Goal: Book appointment/travel/reservation

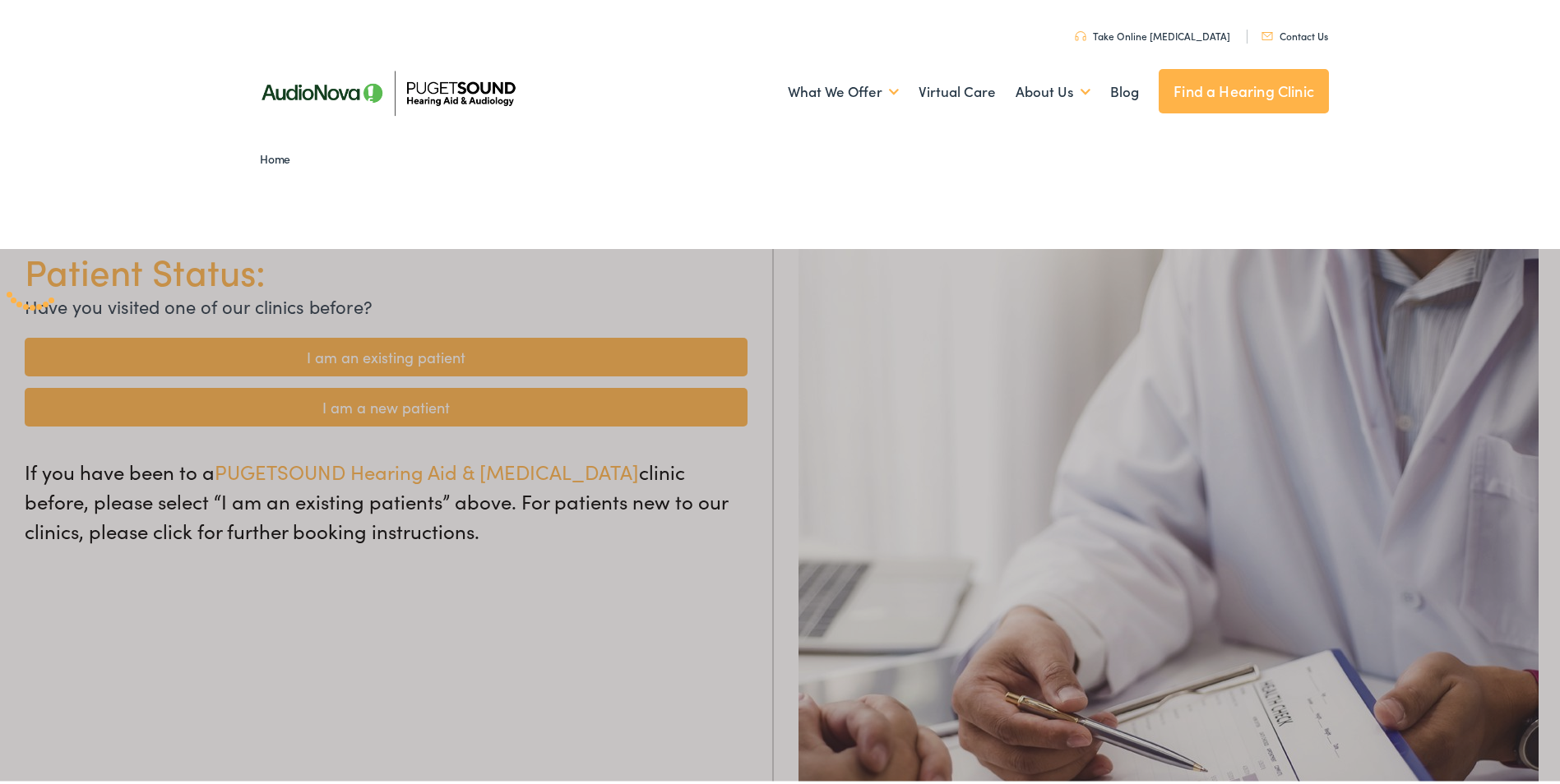
click at [490, 406] on div at bounding box center [786, 638] width 1572 height 784
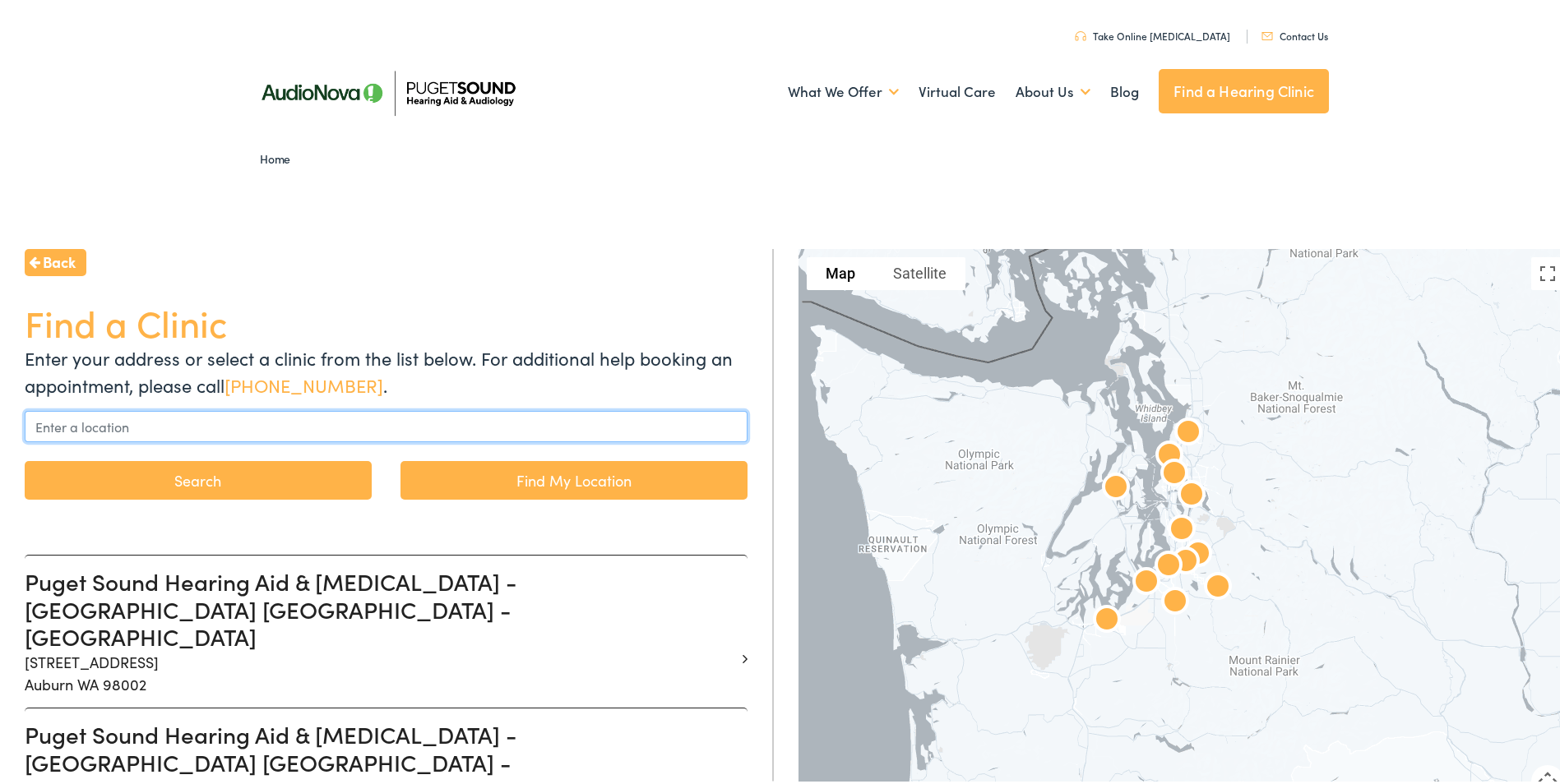
click at [357, 419] on input "text" at bounding box center [387, 424] width 723 height 32
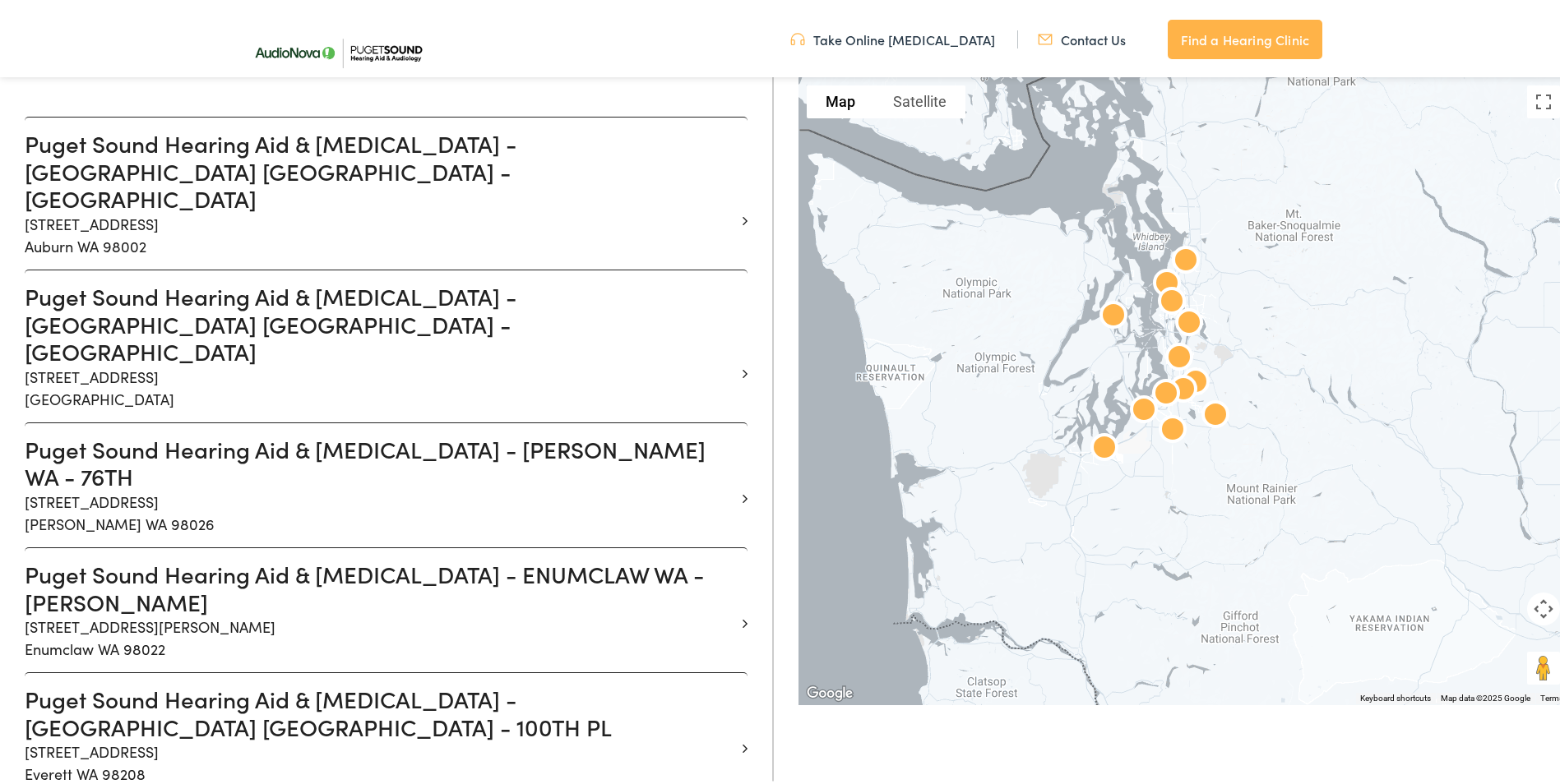
scroll to position [490, 0]
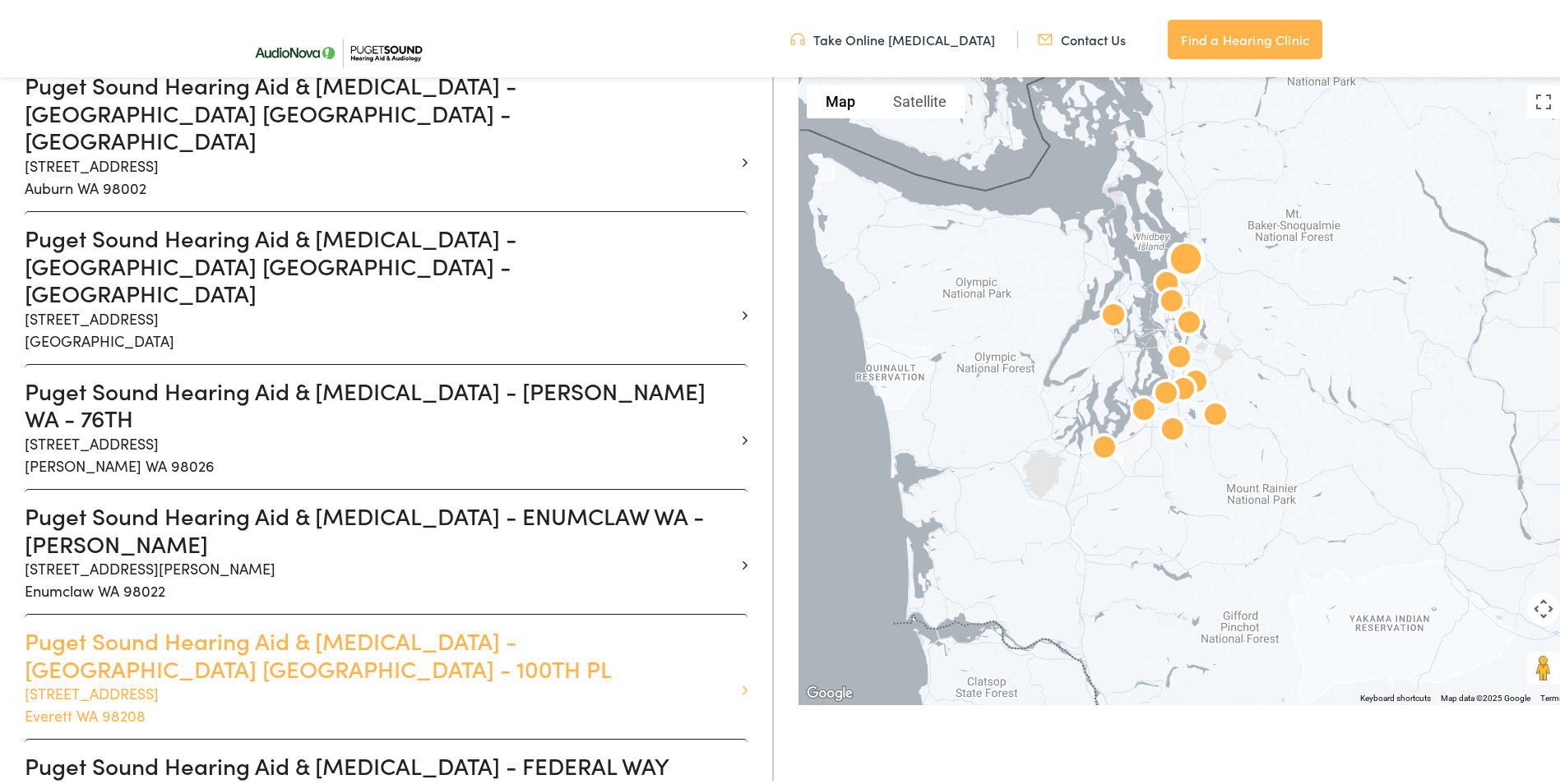
click at [742, 680] on icon at bounding box center [744, 688] width 5 height 15
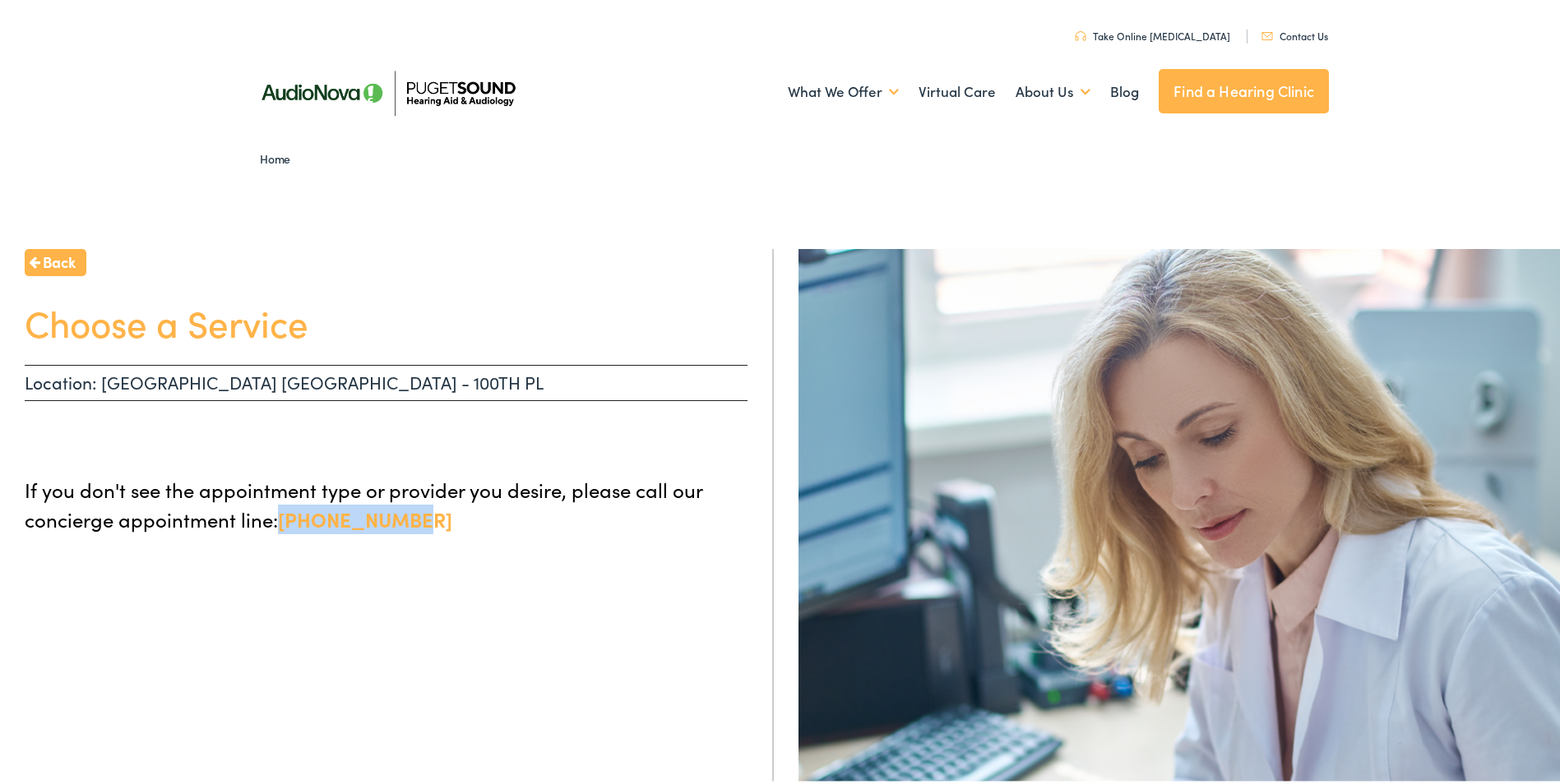
drag, startPoint x: 278, startPoint y: 517, endPoint x: 409, endPoint y: 512, distance: 131.1
click at [409, 512] on p "If you don't see the appointment type or provider you desire, please call our c…" at bounding box center [387, 501] width 723 height 59
click at [1155, 34] on link "Take Online [MEDICAL_DATA]" at bounding box center [1152, 32] width 156 height 14
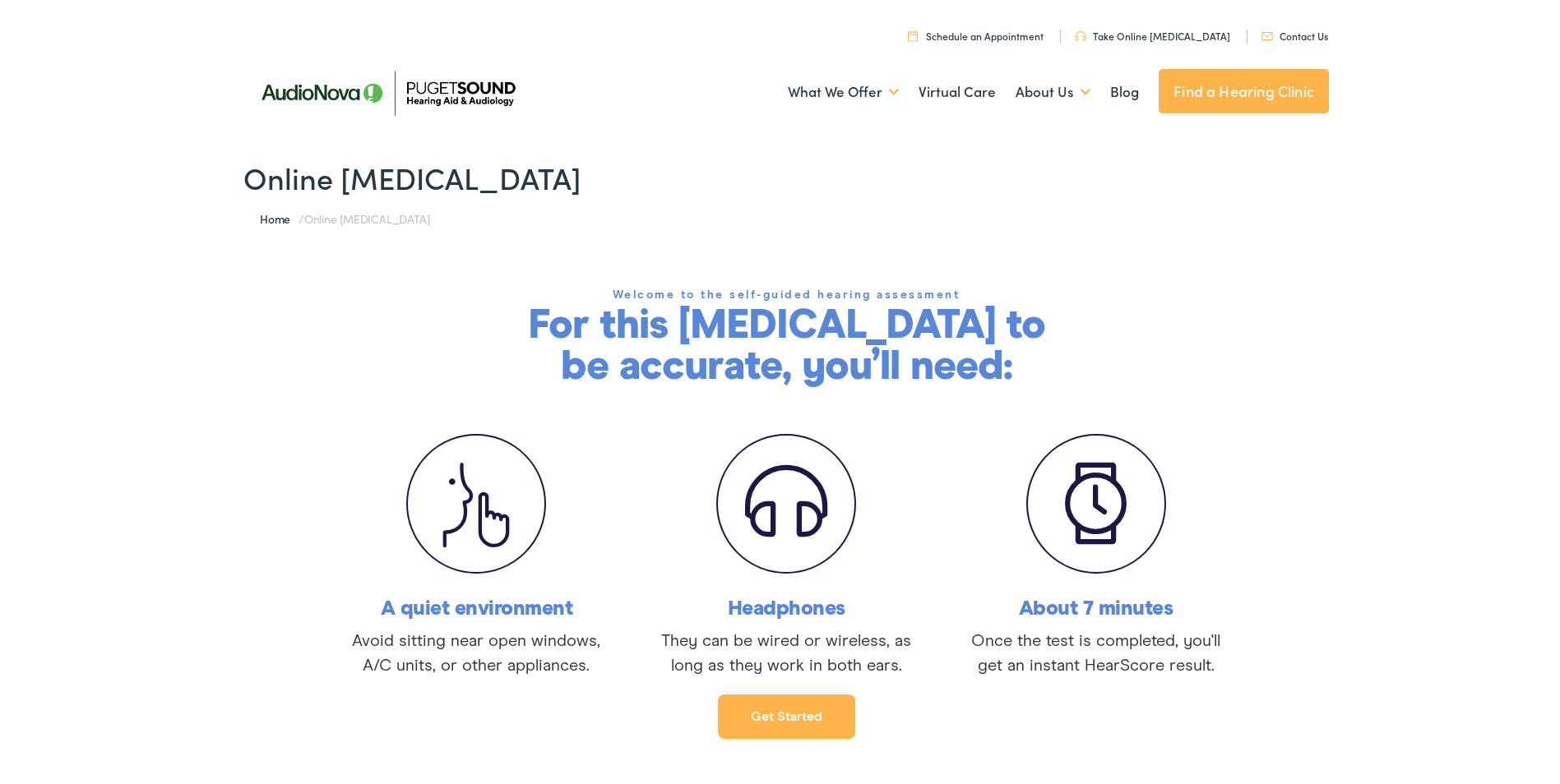
click at [1031, 34] on link "Schedule an Appointment" at bounding box center [975, 32] width 135 height 14
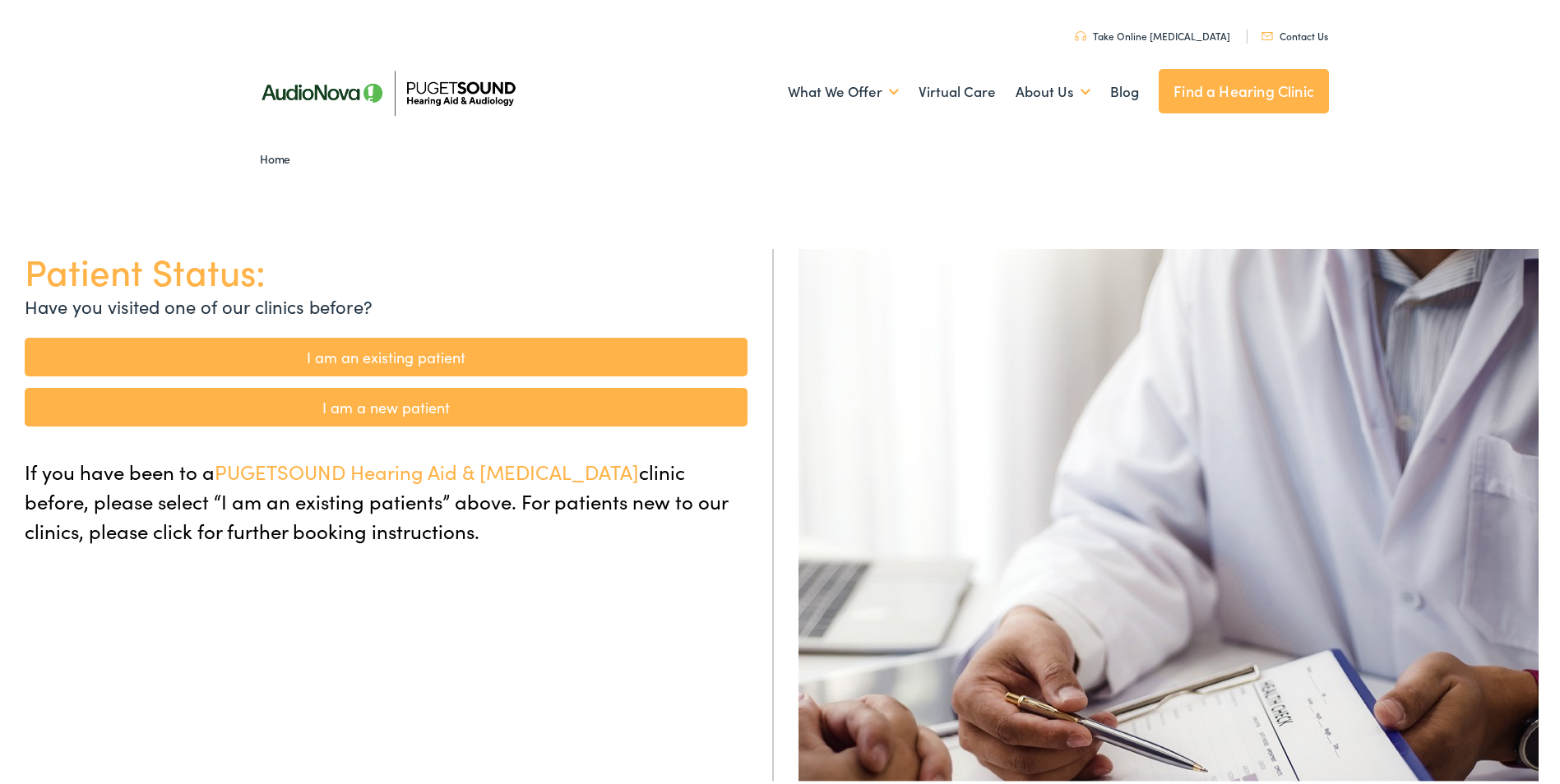
click at [556, 344] on link "I am an existing patient" at bounding box center [387, 354] width 723 height 39
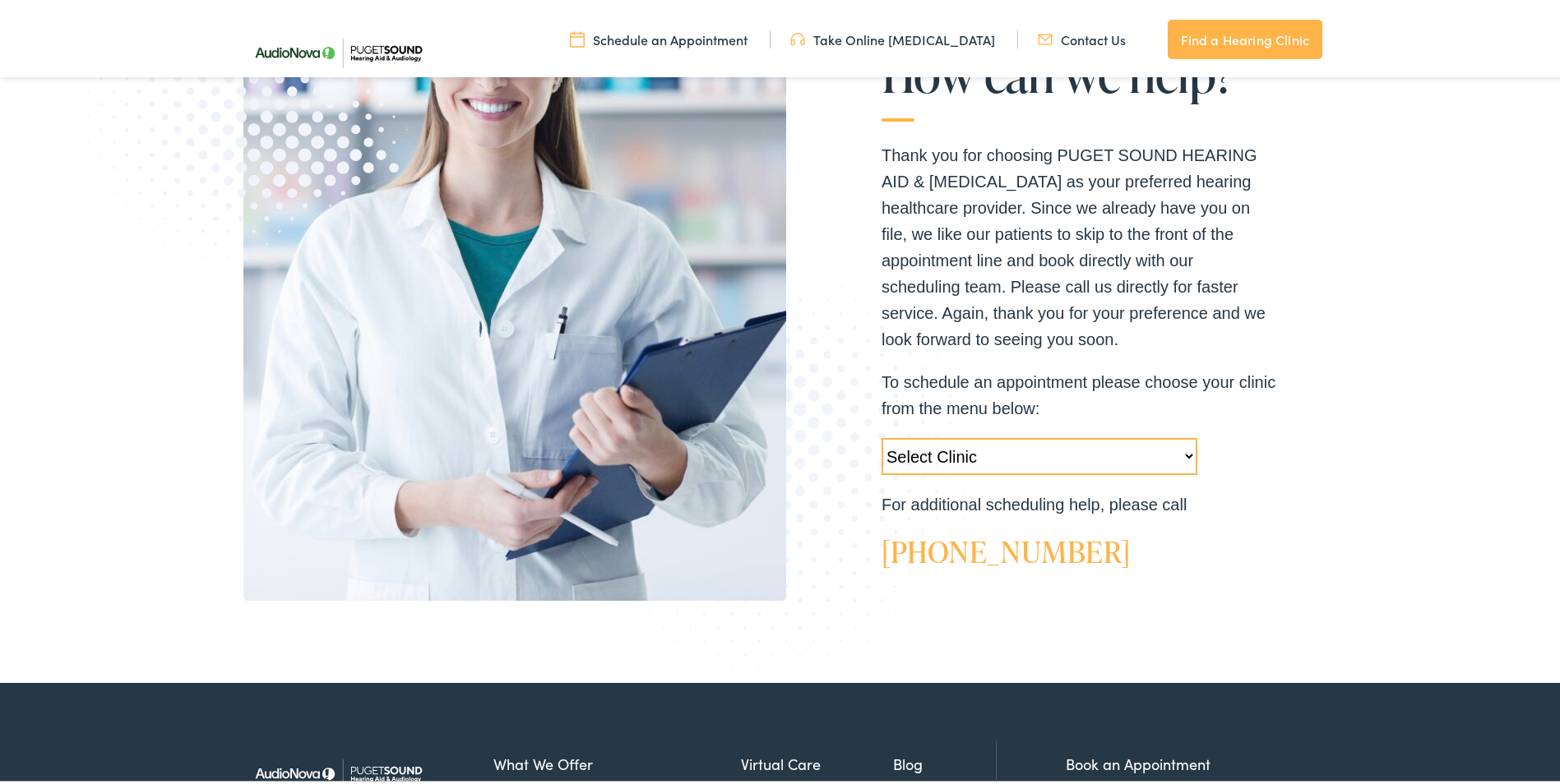
scroll to position [360, 0]
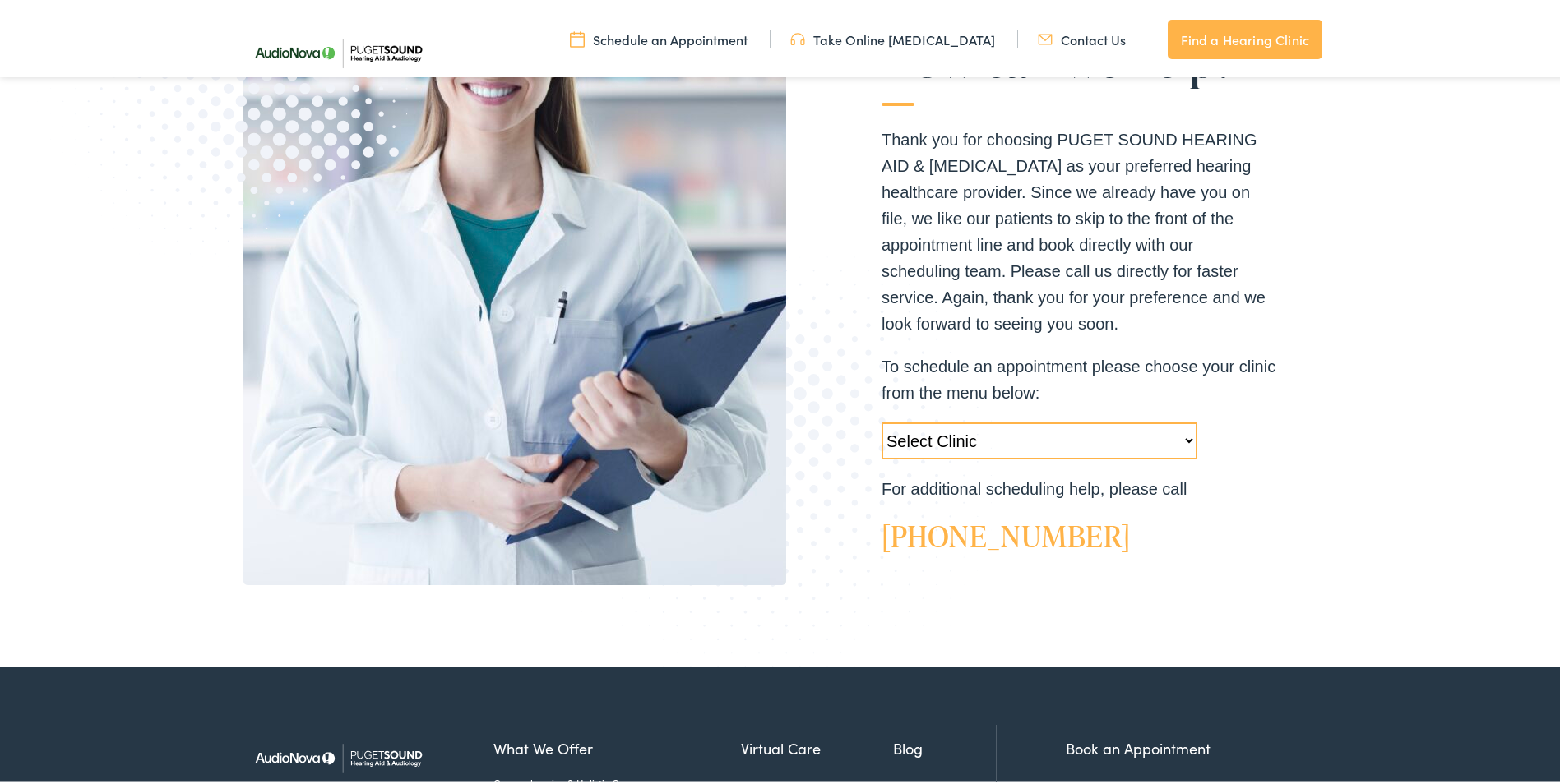
click at [1190, 438] on select "Select Clinic Tukwila-WA-AudioNova 14900 Interurban Ave S #185 Tacoma-WA-AudioN…" at bounding box center [1039, 437] width 316 height 37
select select "https://pshearing.alpacaaudiology.com/locations/everett-wa/"
click at [881, 419] on select "Select Clinic Tukwila-WA-AudioNova 14900 Interurban Ave S #185 Tacoma-WA-AudioN…" at bounding box center [1039, 437] width 316 height 37
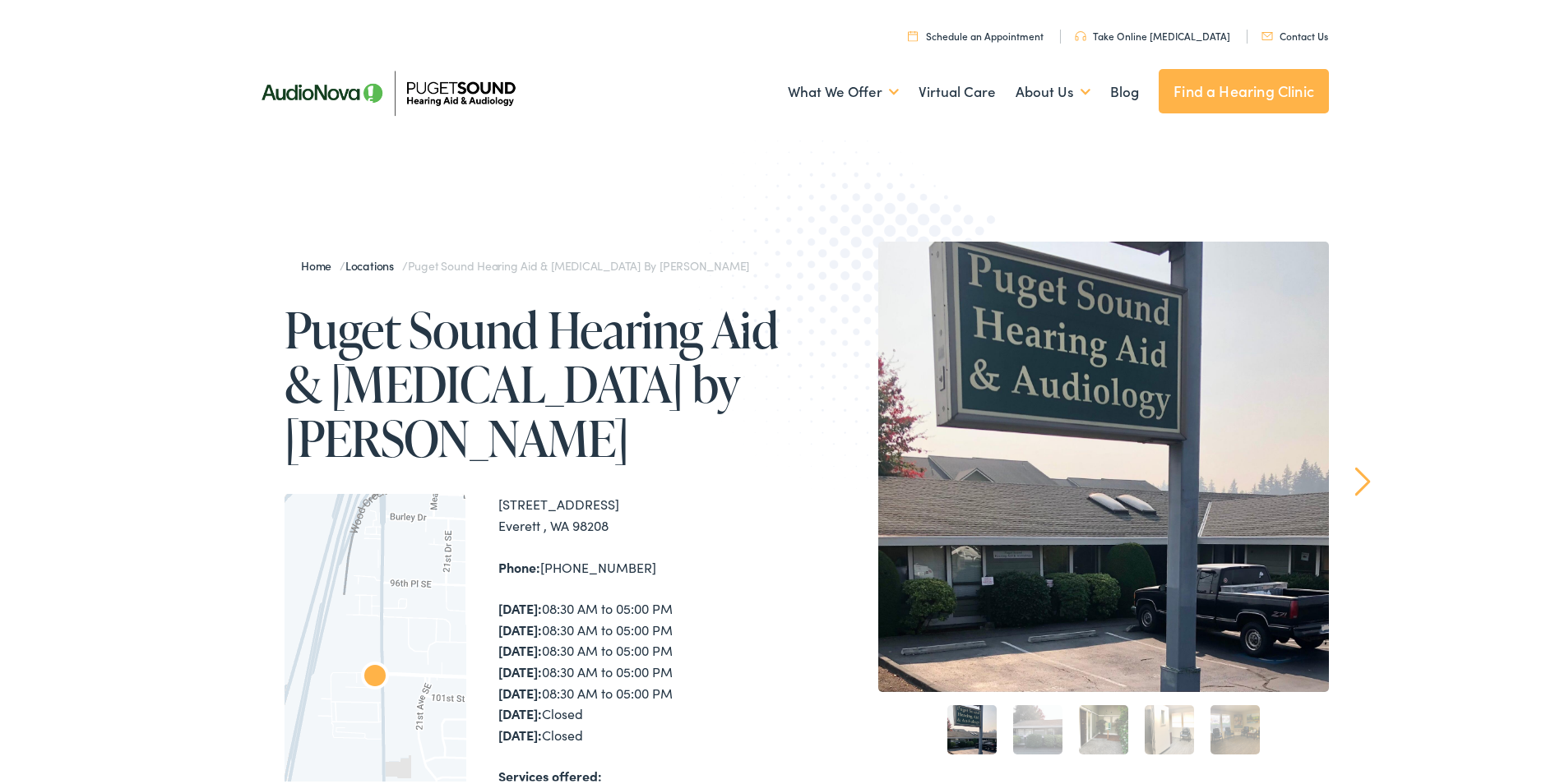
scroll to position [347, 0]
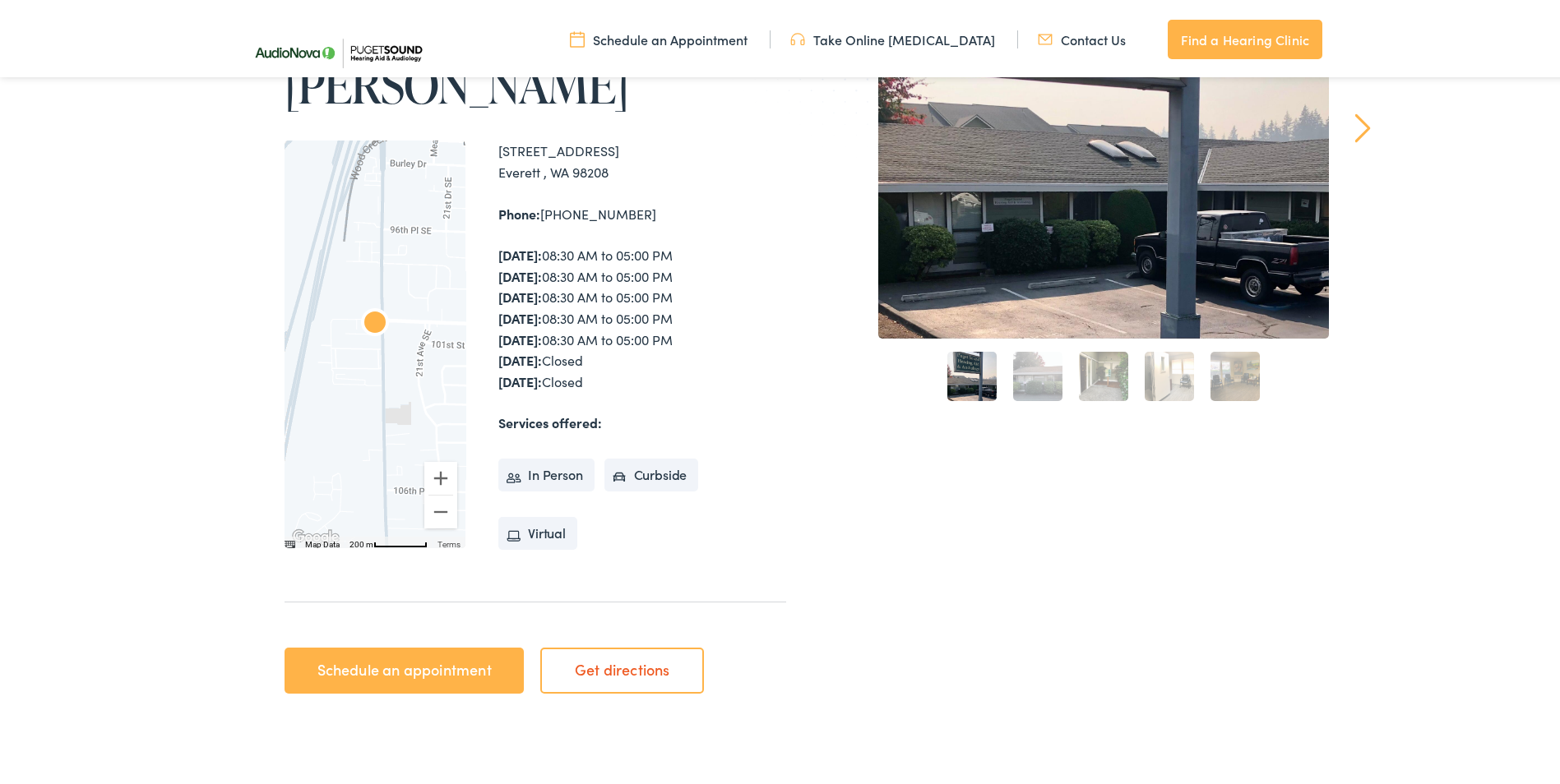
click at [414, 664] on link "Schedule an appointment" at bounding box center [404, 667] width 239 height 46
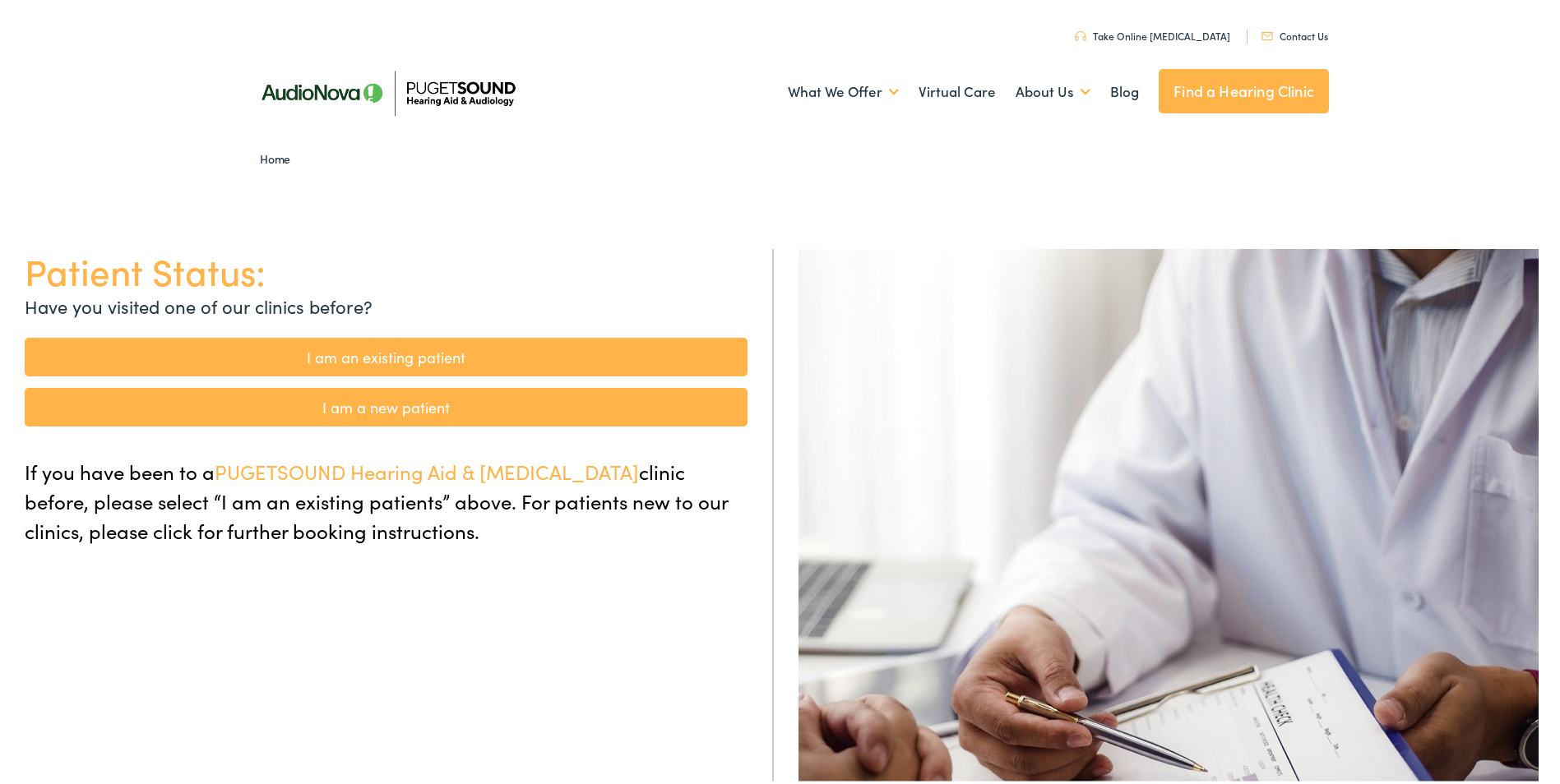
click at [552, 400] on link "I am a new patient" at bounding box center [387, 404] width 723 height 39
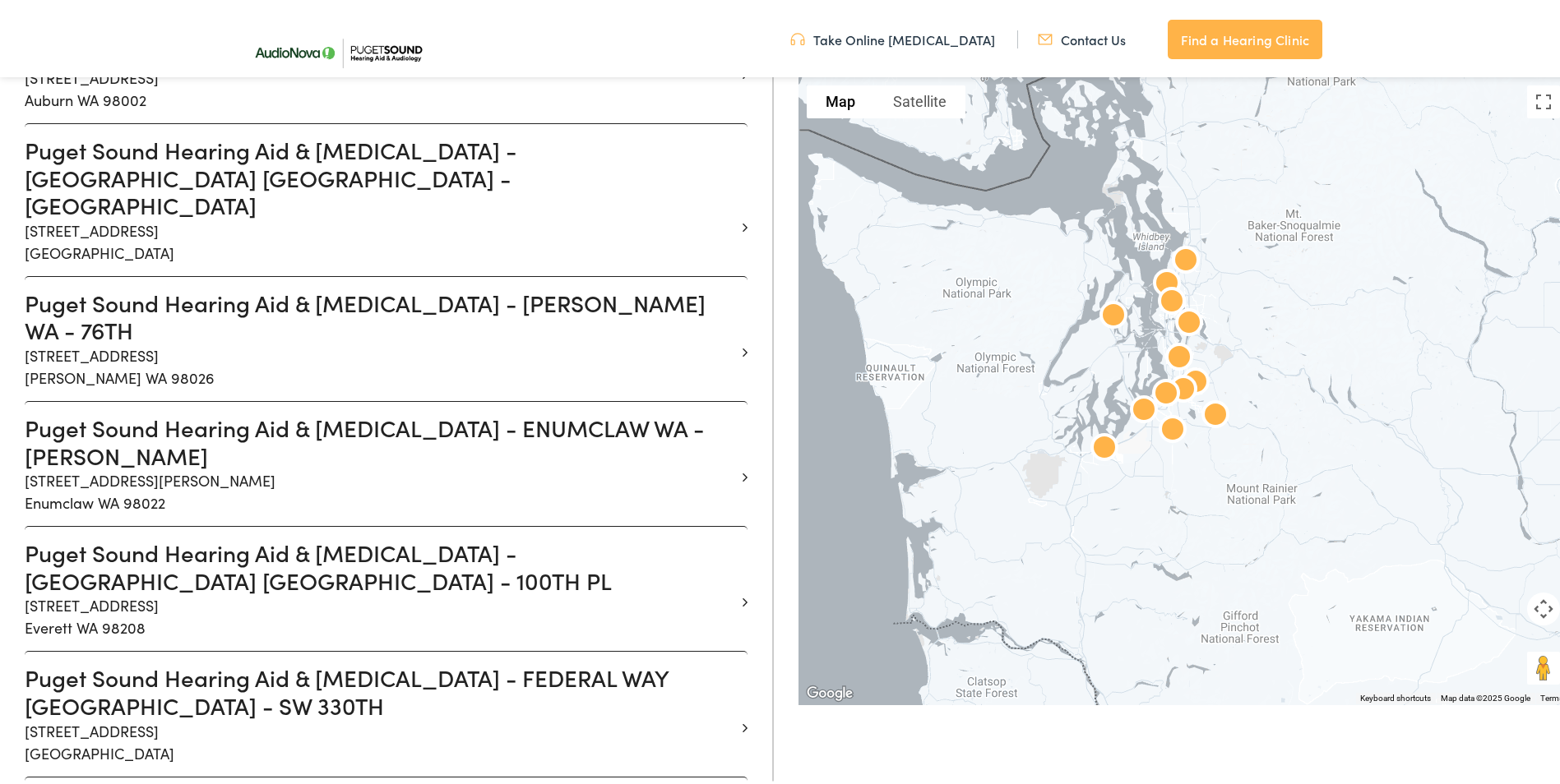
scroll to position [584, 0]
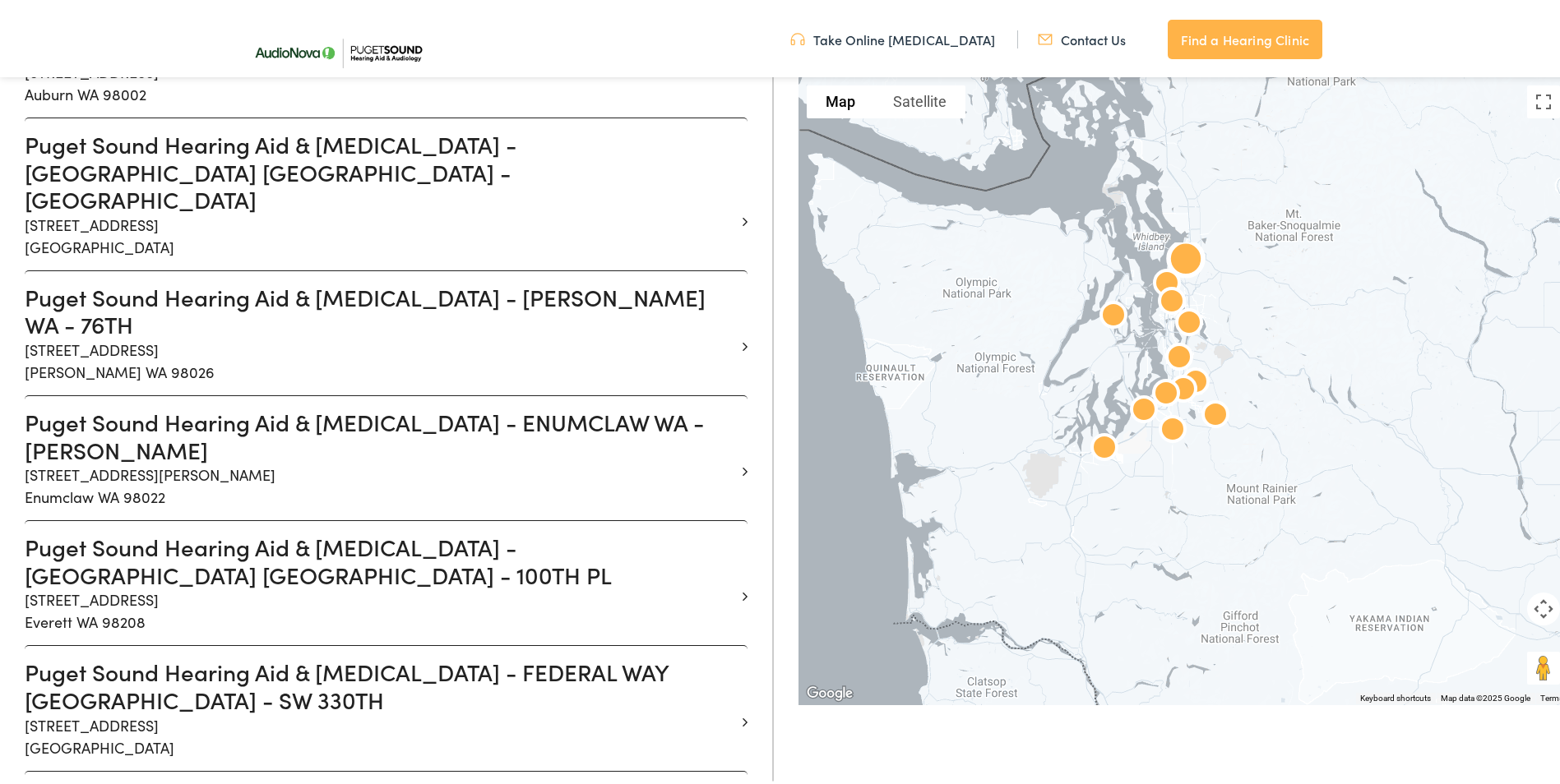
click at [733, 517] on li "Puget Sound Hearing Aid & Audiology - EVERETT WA - 100TH PL 1820 100th Pl SE Su…" at bounding box center [387, 579] width 723 height 125
click at [685, 530] on h3 "Puget Sound Hearing Aid & Audiology - EVERETT WA - 100TH PL" at bounding box center [380, 557] width 710 height 55
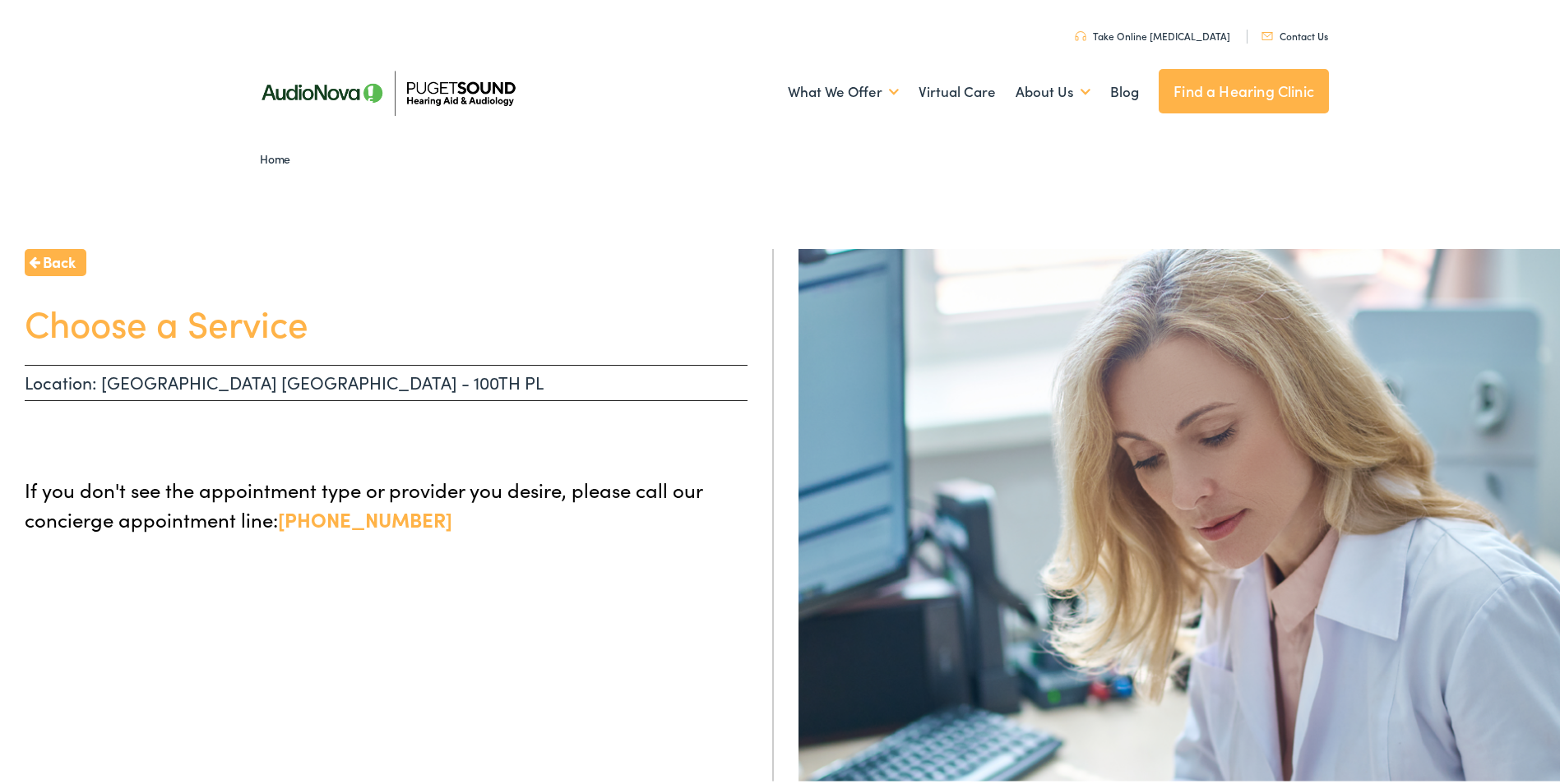
click at [1304, 29] on link "Contact Us" at bounding box center [1295, 32] width 67 height 14
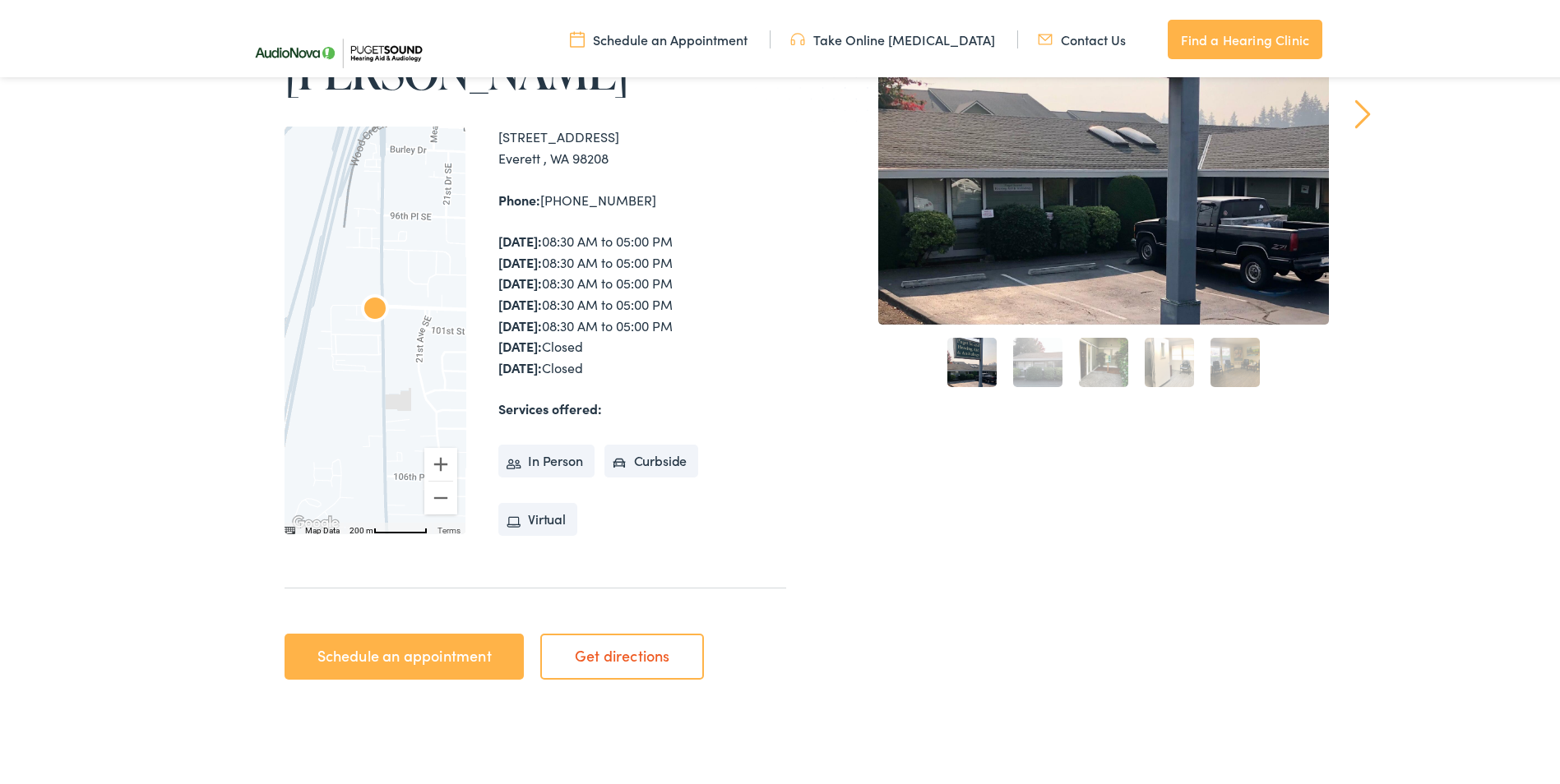
scroll to position [347, 0]
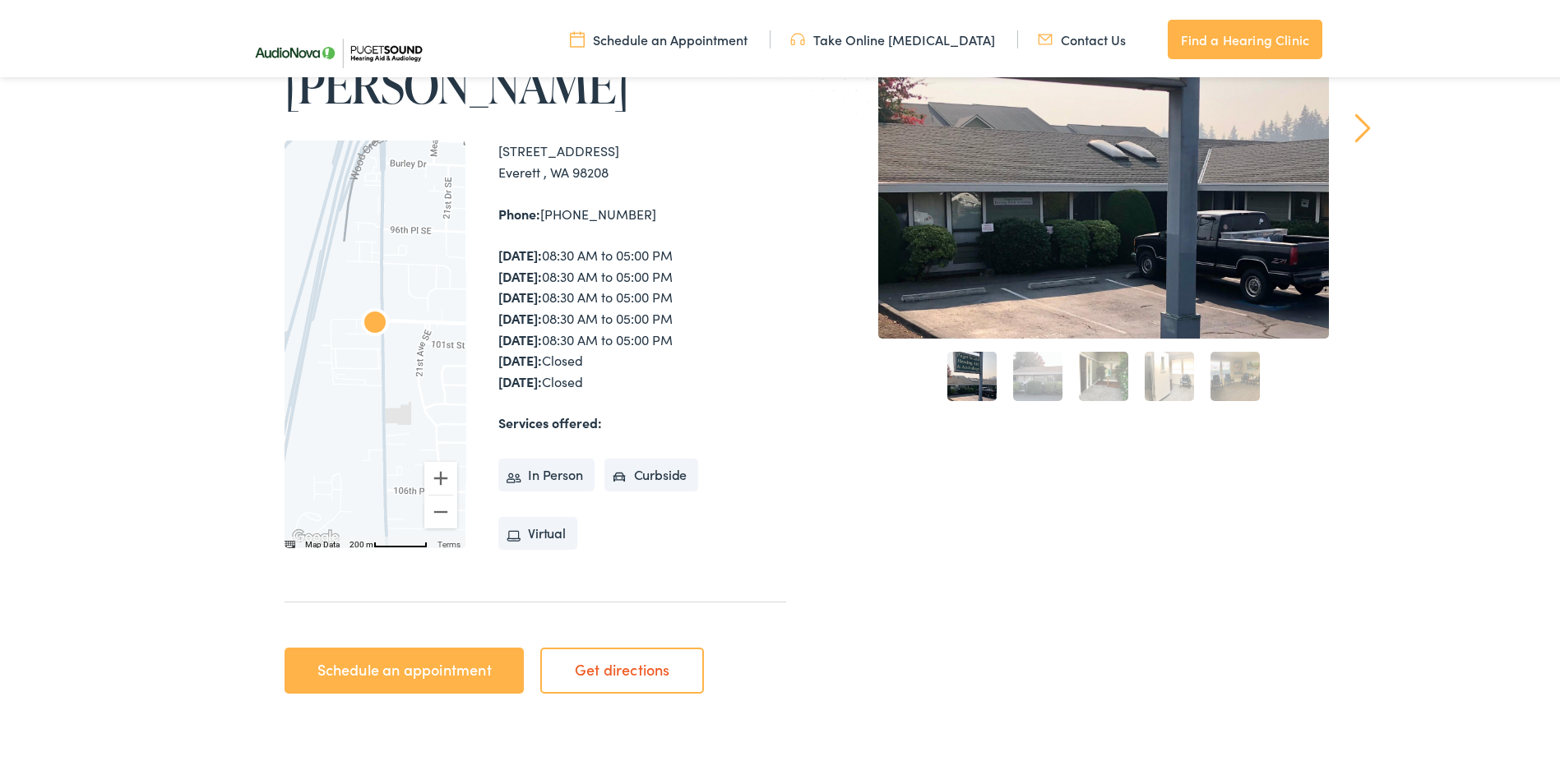
click at [713, 34] on link "Schedule an Appointment" at bounding box center [659, 36] width 178 height 19
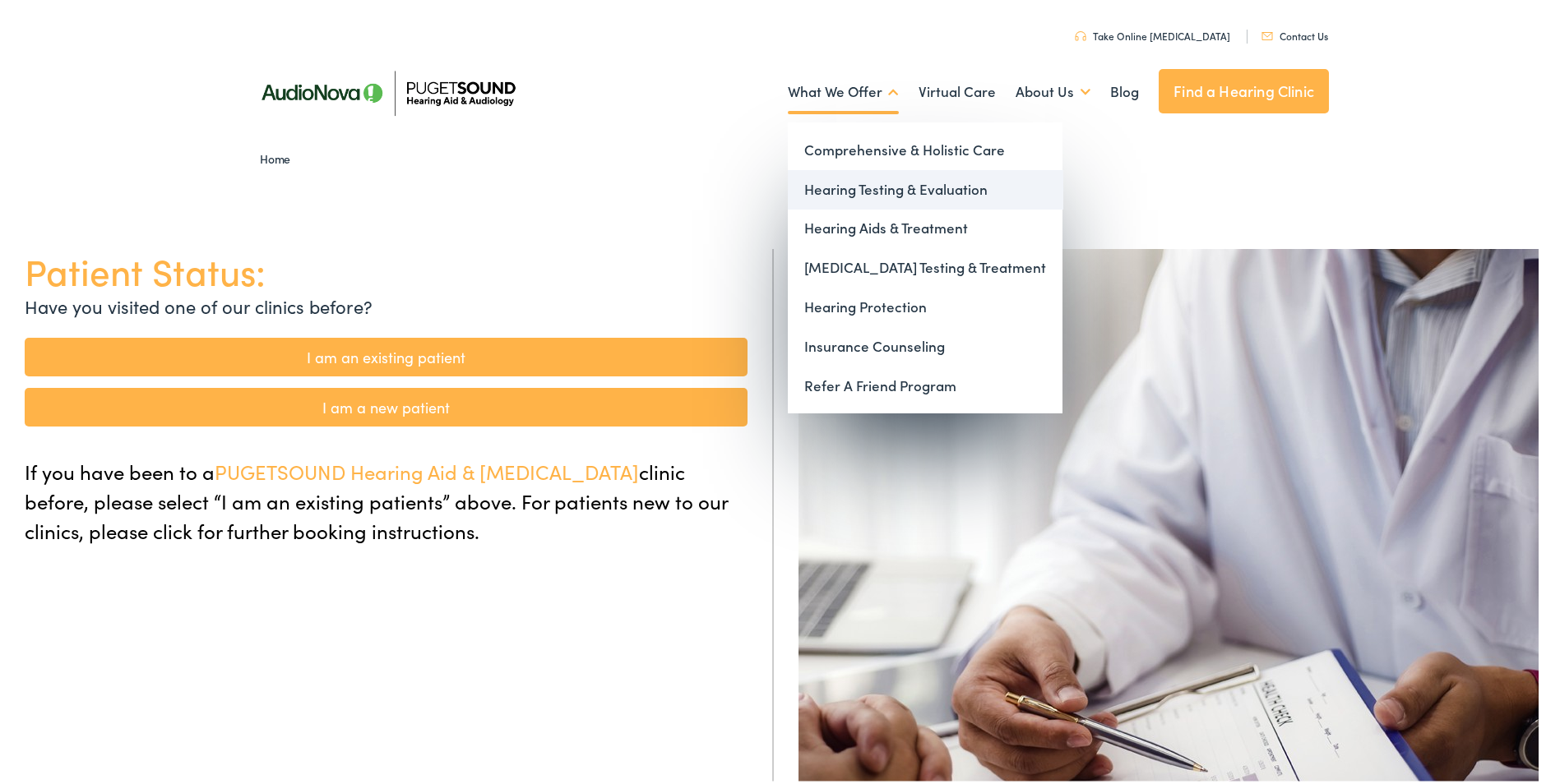
click at [844, 182] on link "Hearing Testing & Evaluation" at bounding box center [925, 186] width 274 height 40
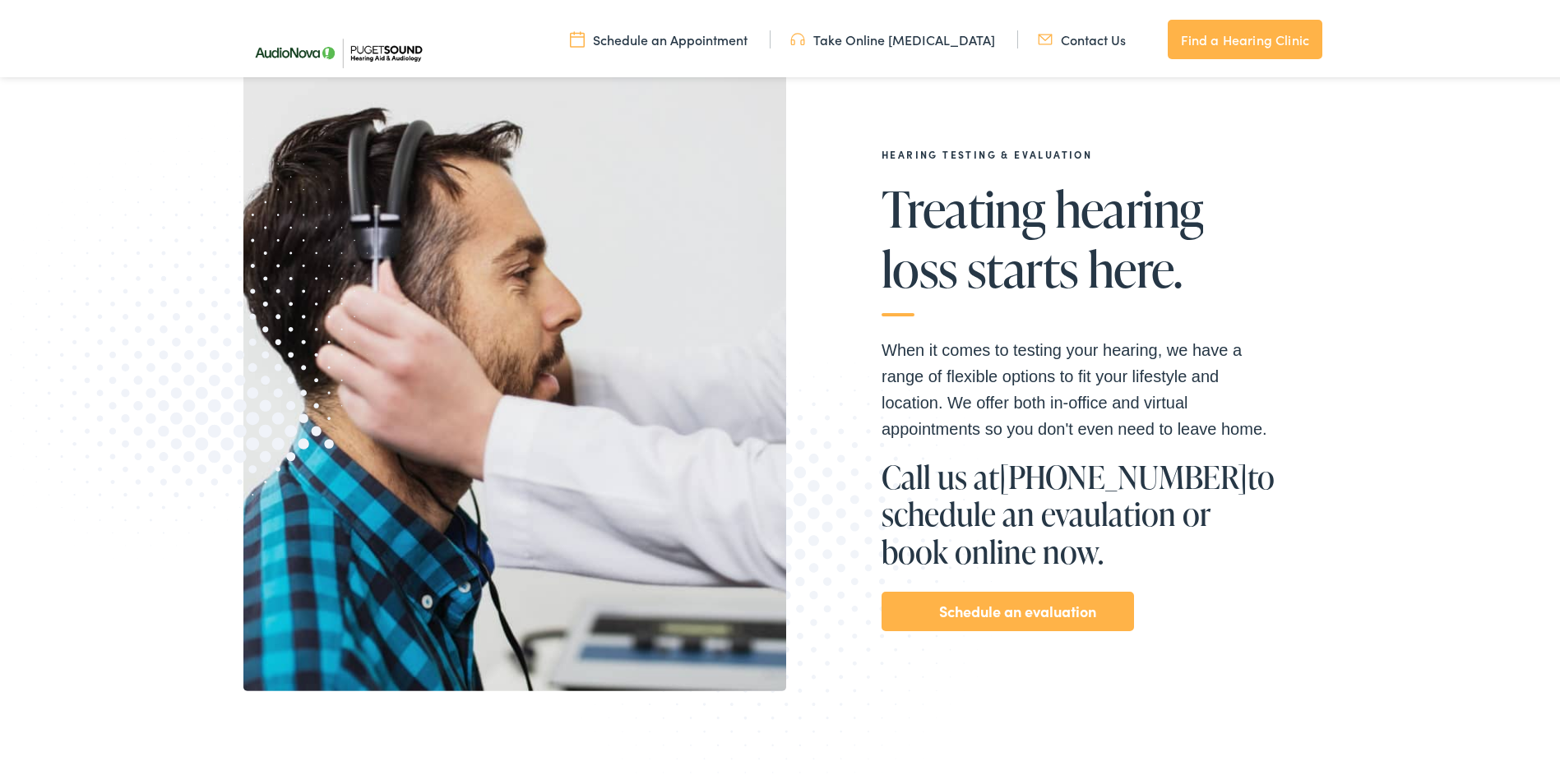
scroll to position [259, 0]
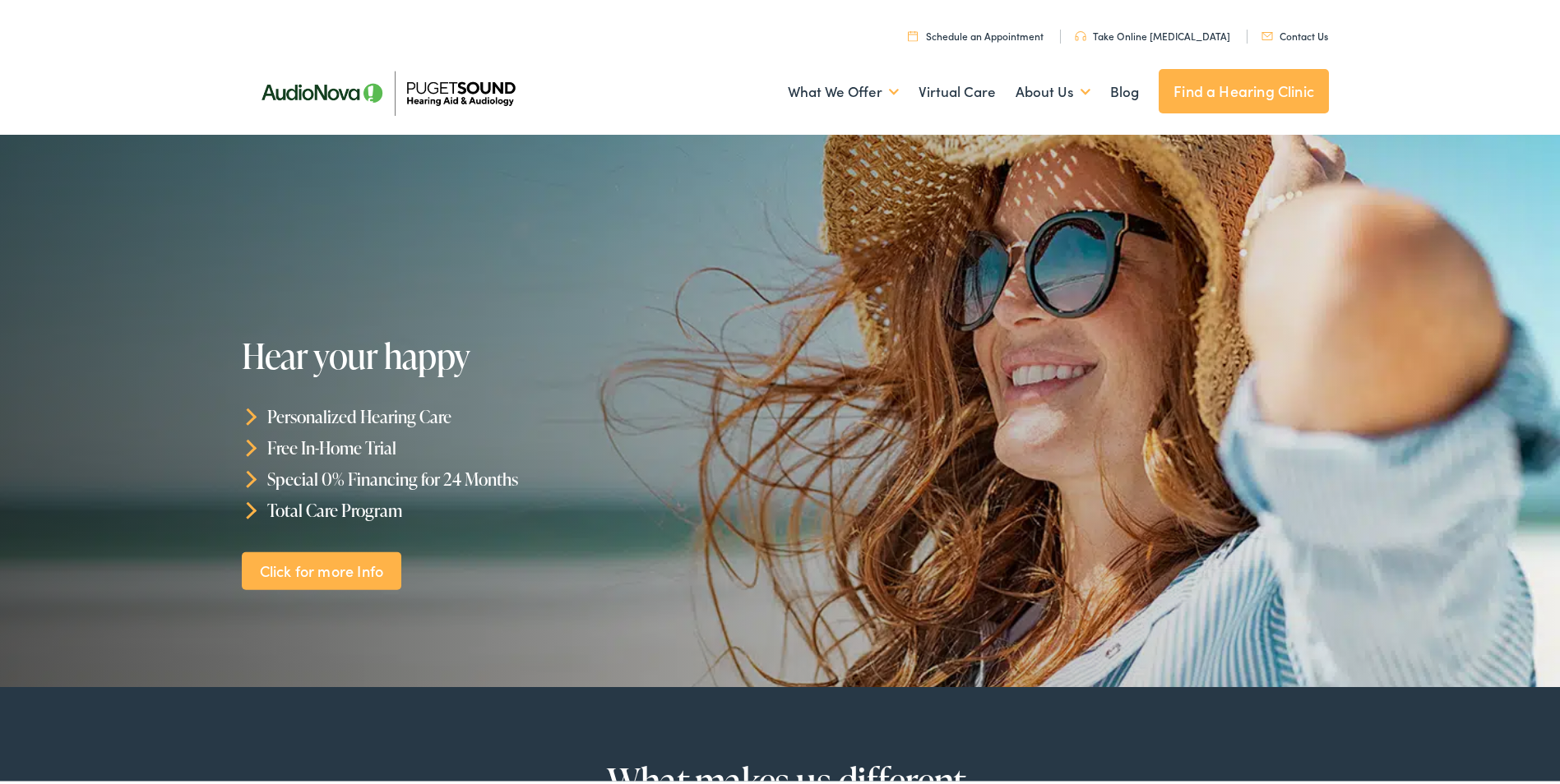
click at [1185, 95] on link "Find a Hearing Clinic" at bounding box center [1244, 88] width 171 height 44
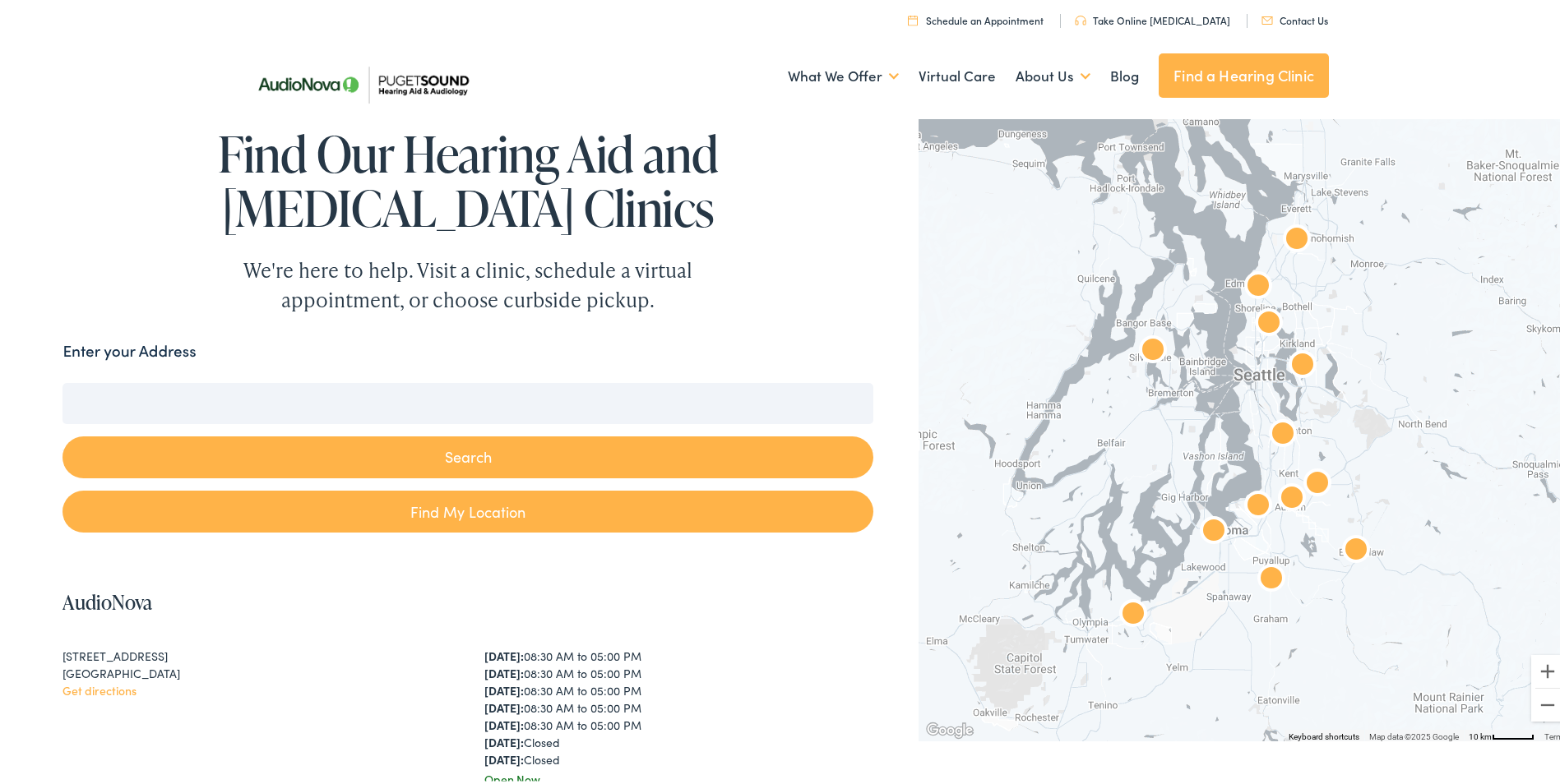
click at [768, 454] on button "Search" at bounding box center [467, 453] width 810 height 42
click at [742, 400] on input "Enter your Address" at bounding box center [467, 400] width 810 height 41
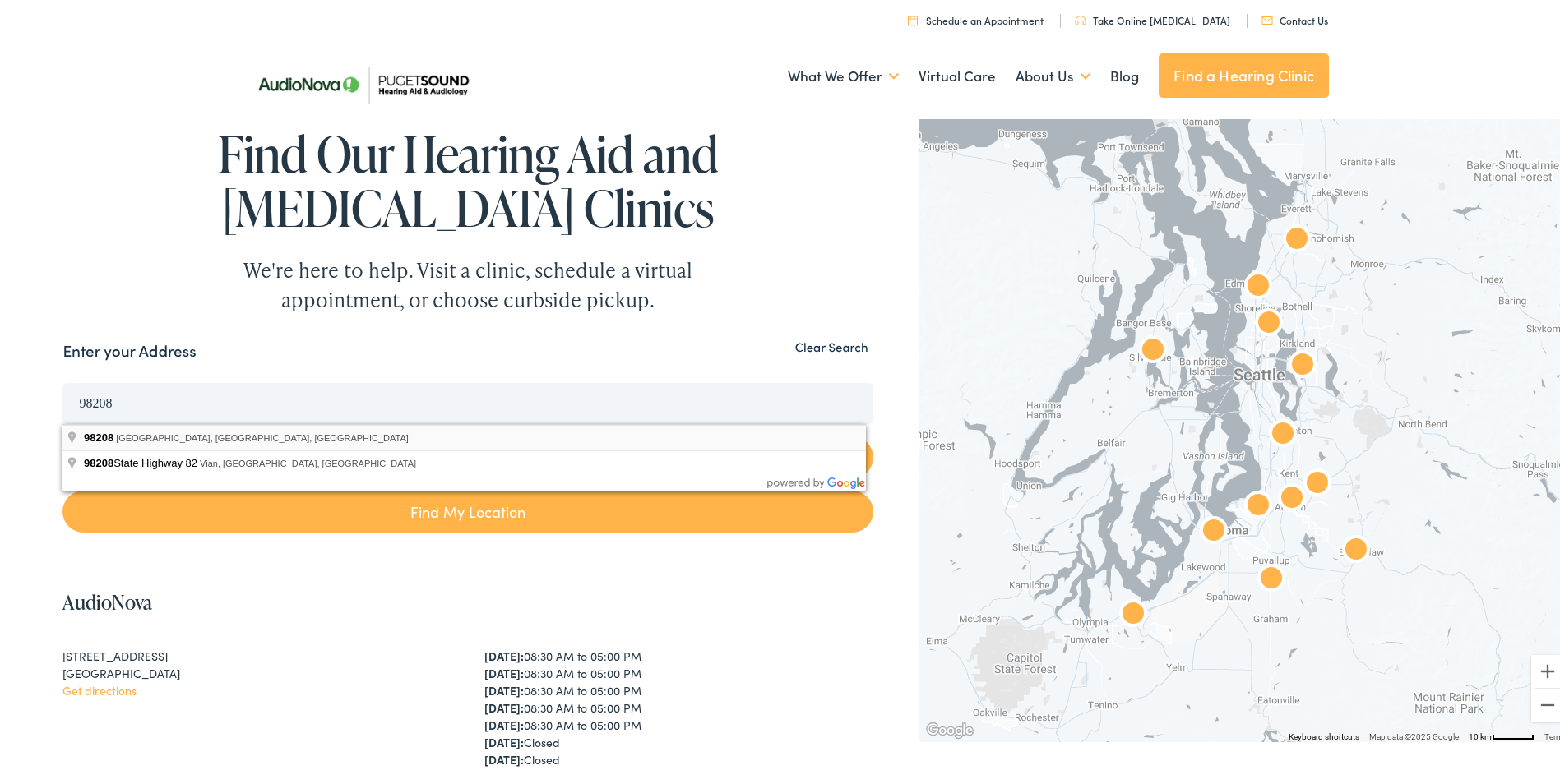
type input "[GEOGRAPHIC_DATA], [GEOGRAPHIC_DATA]"
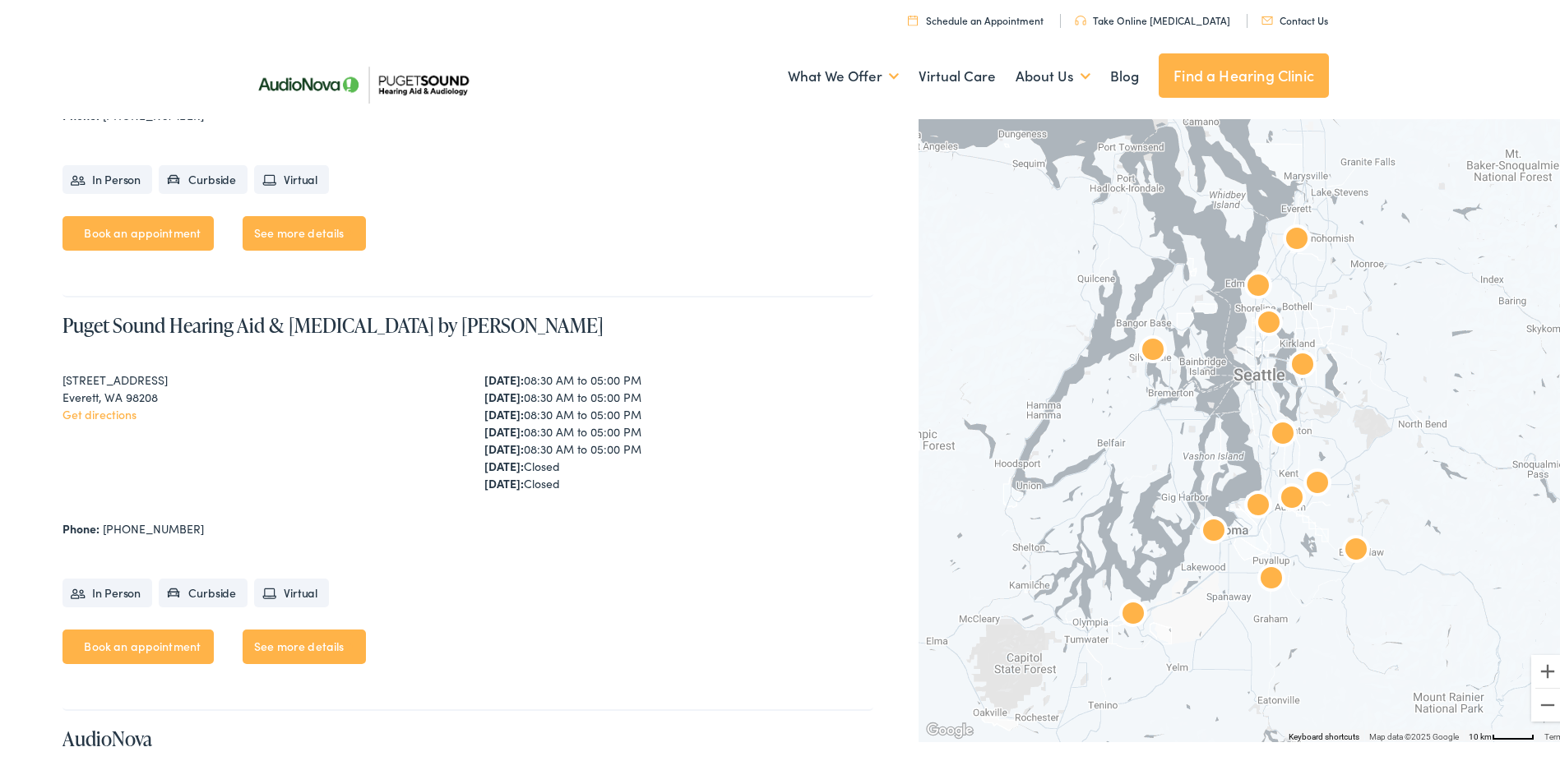
scroll to position [1928, 0]
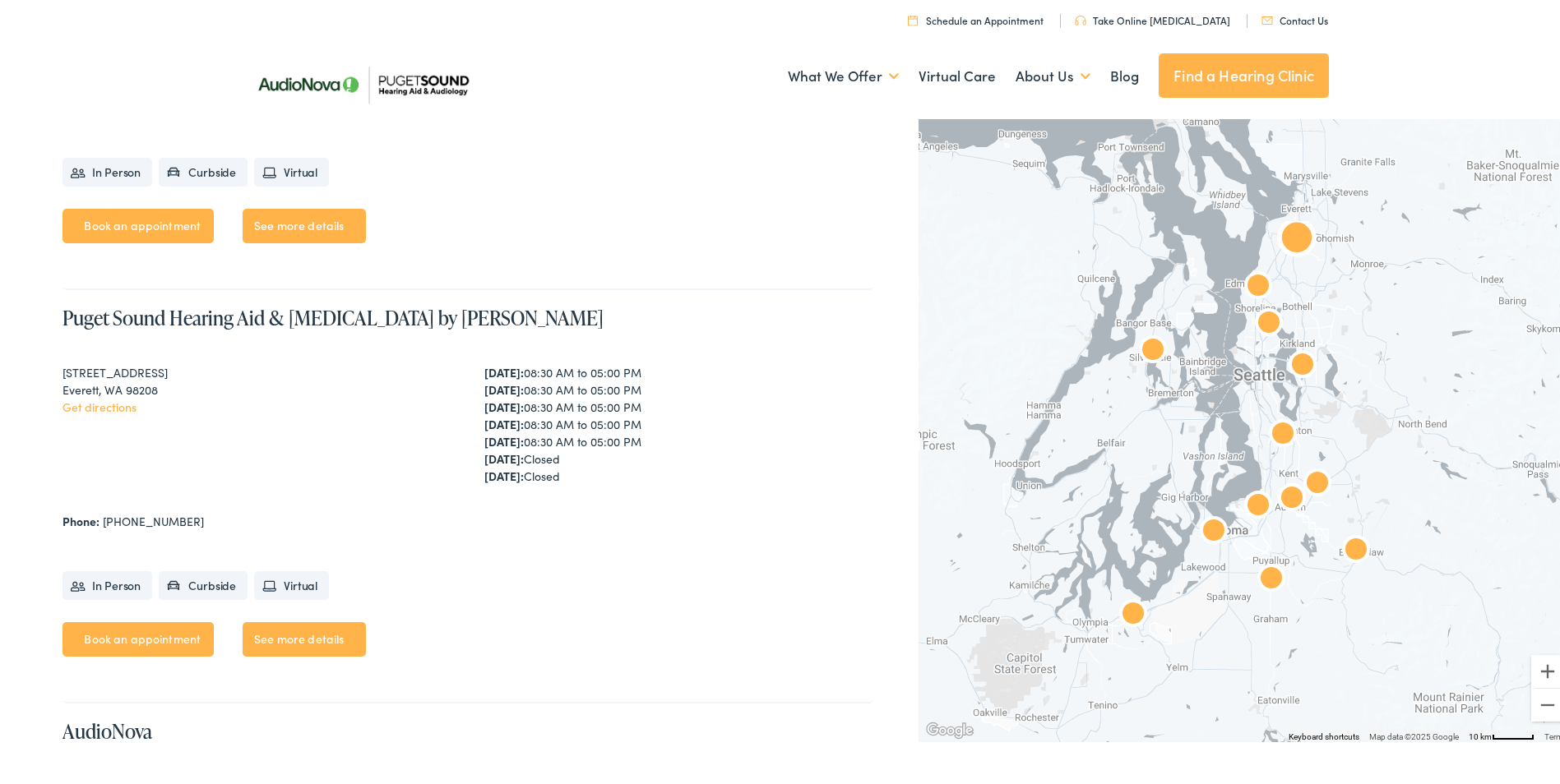
click at [699, 378] on div "Monday: 08:30 AM to 05:00 PM Tuesday: 08:30 AM to 05:00 PM Wednesday: 08:30 AM …" at bounding box center [679, 421] width 389 height 120
click at [463, 417] on div "1820 100th Pl SE, Suite A Everett, WA 98208 Get directions Monday: 08:30 AM to …" at bounding box center [467, 431] width 810 height 141
click at [180, 633] on link "Book an appointment" at bounding box center [137, 636] width 151 height 34
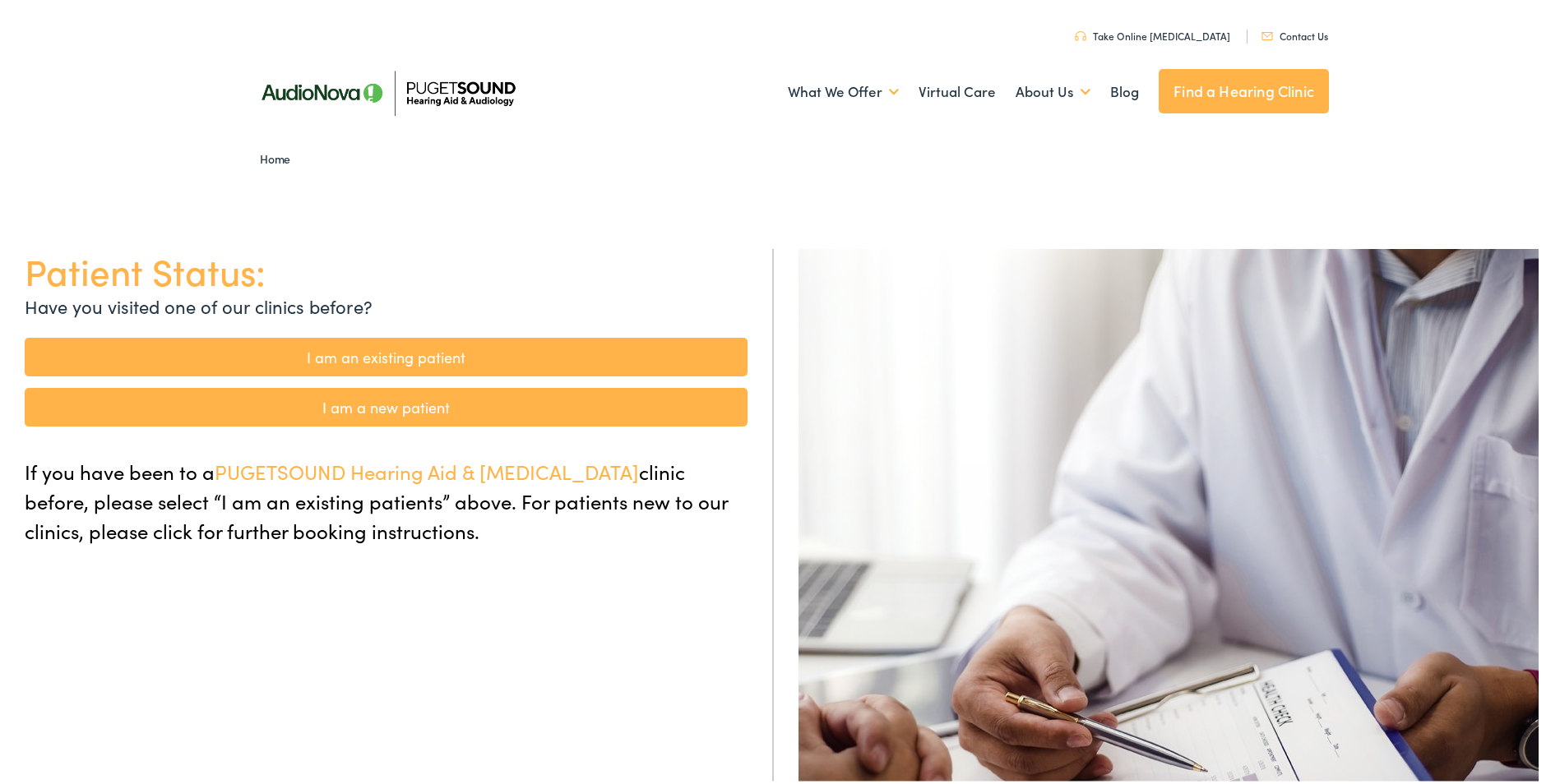
click at [464, 414] on link "I am a new patient" at bounding box center [387, 404] width 723 height 39
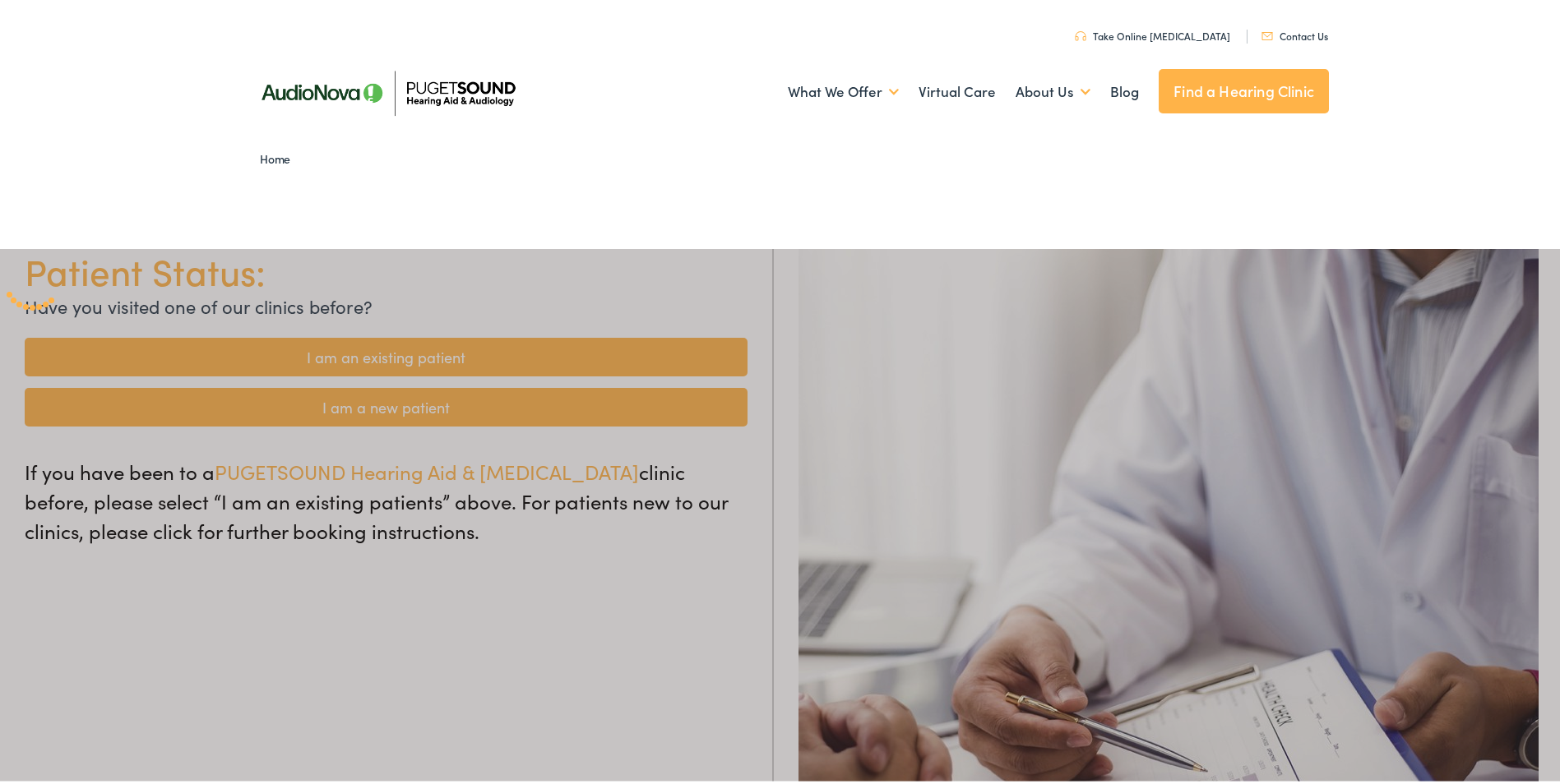
click at [452, 406] on div at bounding box center [786, 638] width 1572 height 784
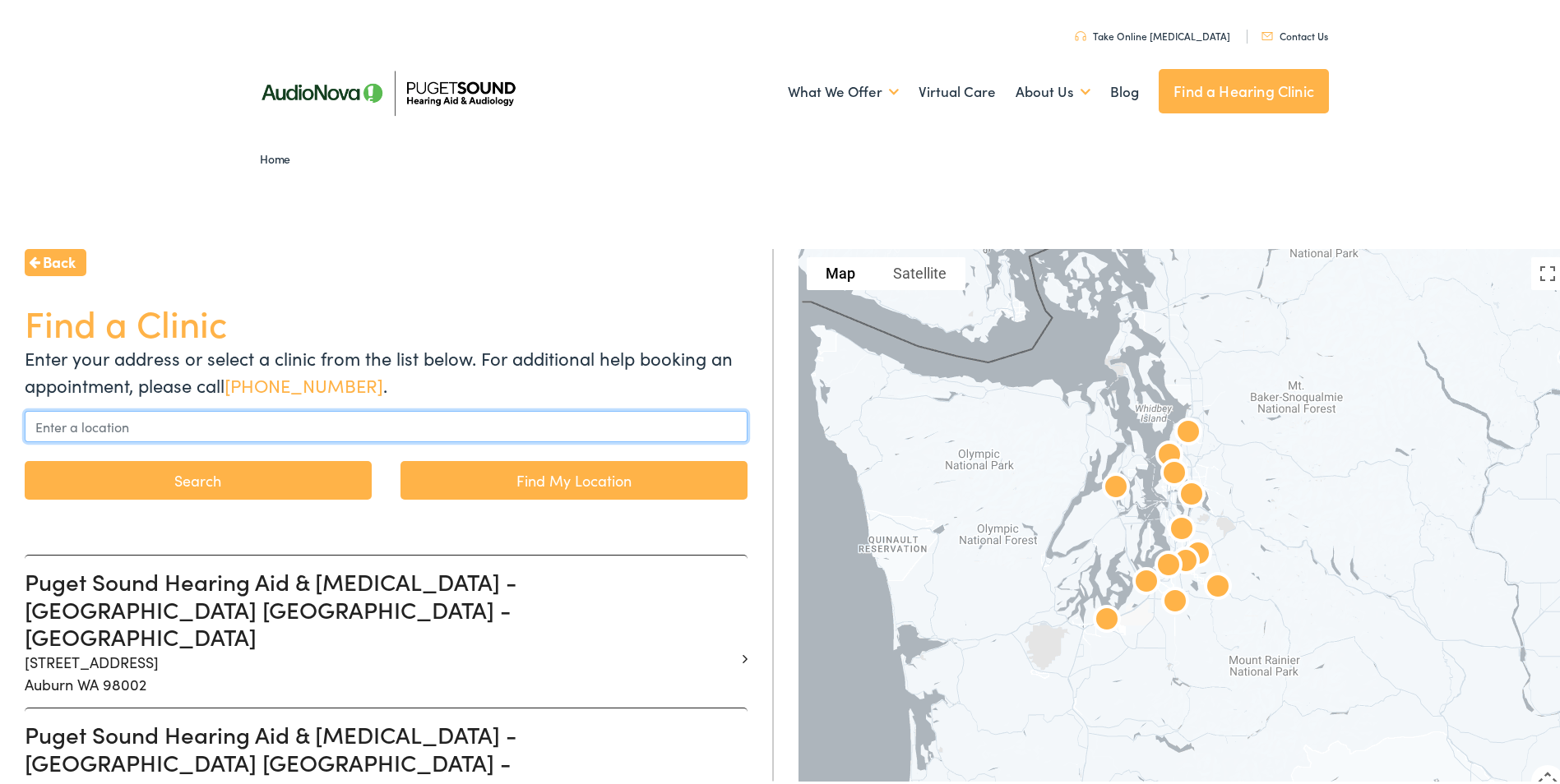
click at [396, 424] on input "text" at bounding box center [387, 424] width 723 height 32
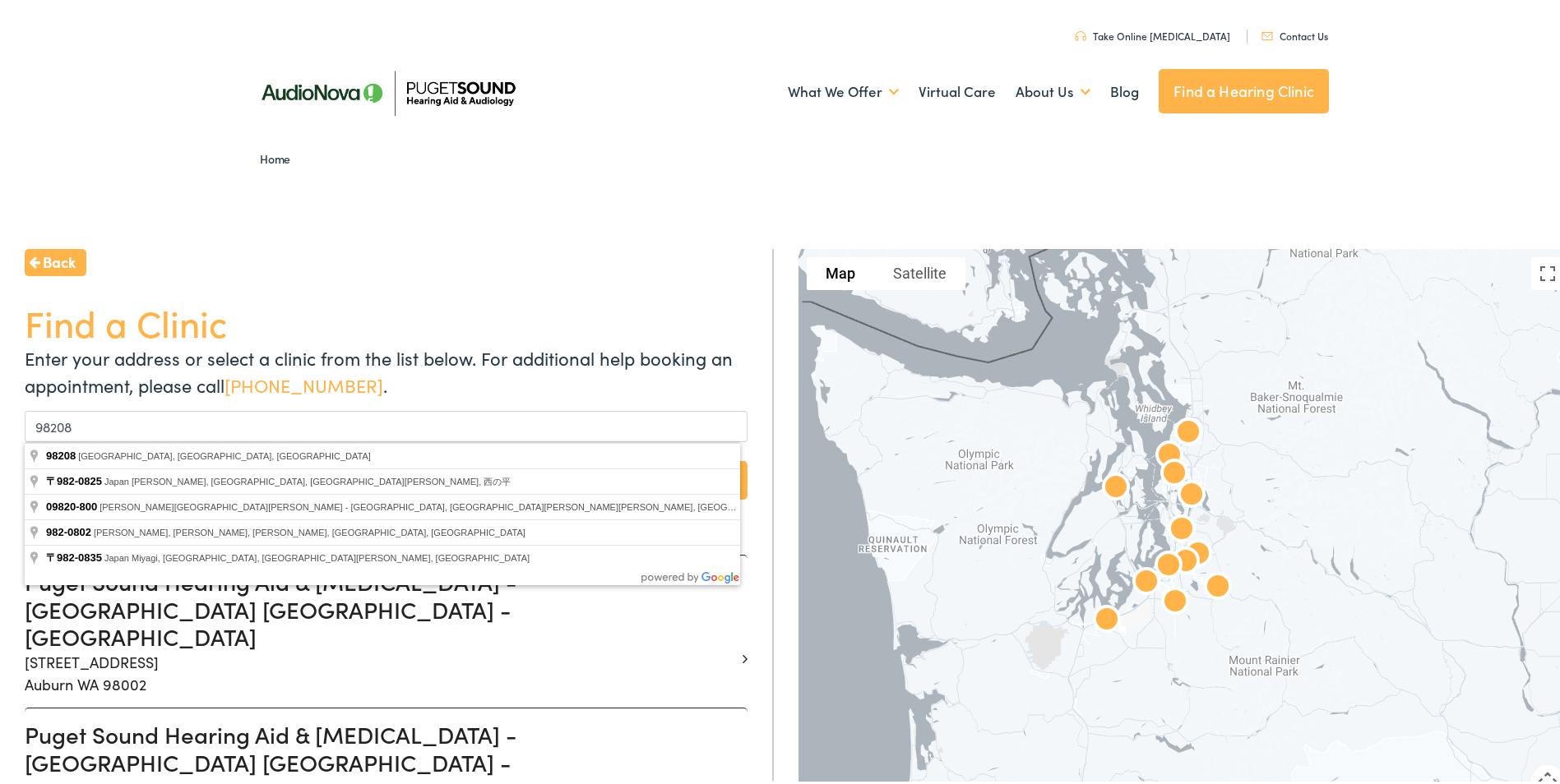
type input "[GEOGRAPHIC_DATA], [GEOGRAPHIC_DATA]"
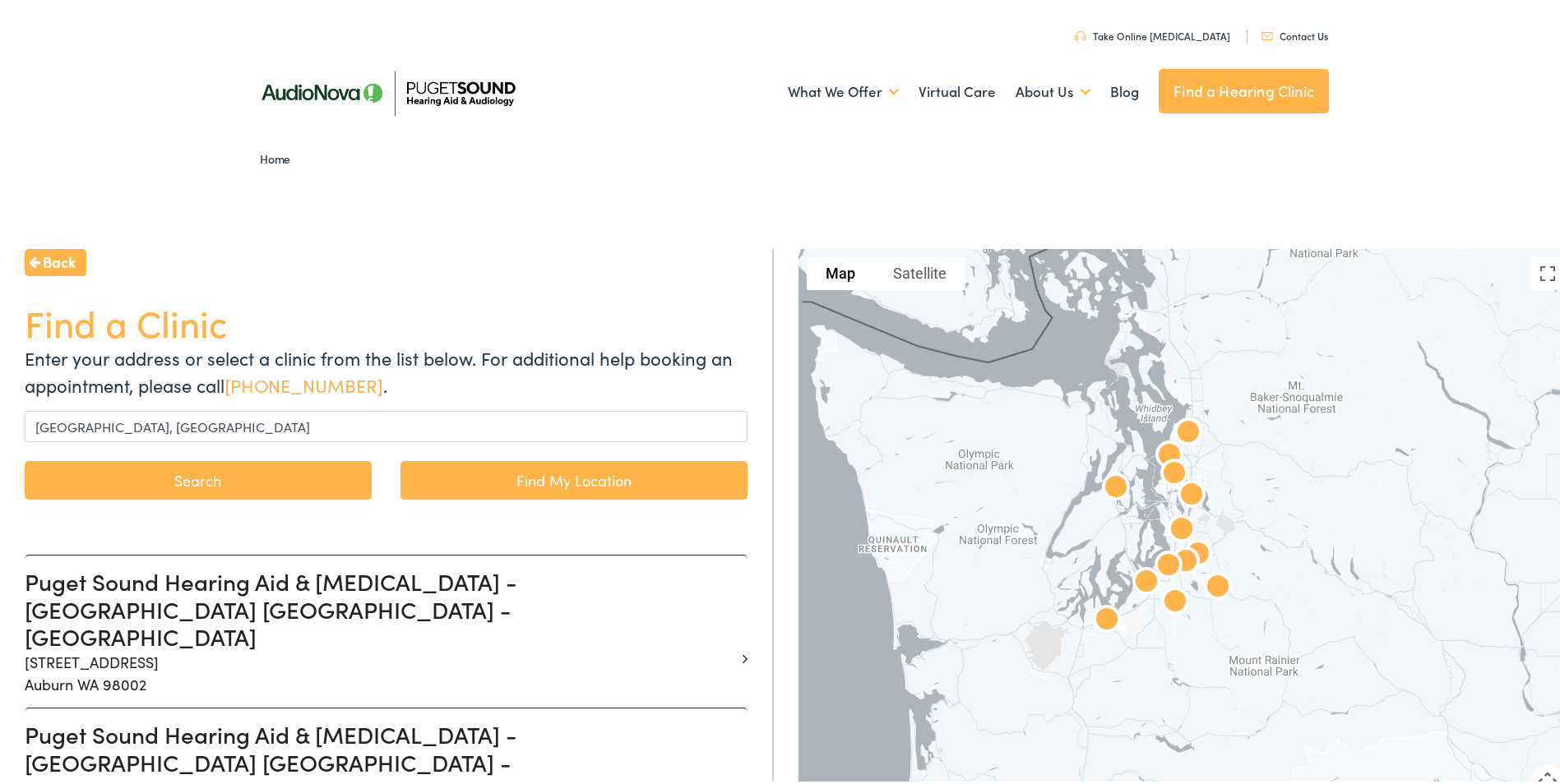
click at [311, 469] on button "Search" at bounding box center [198, 477] width 347 height 39
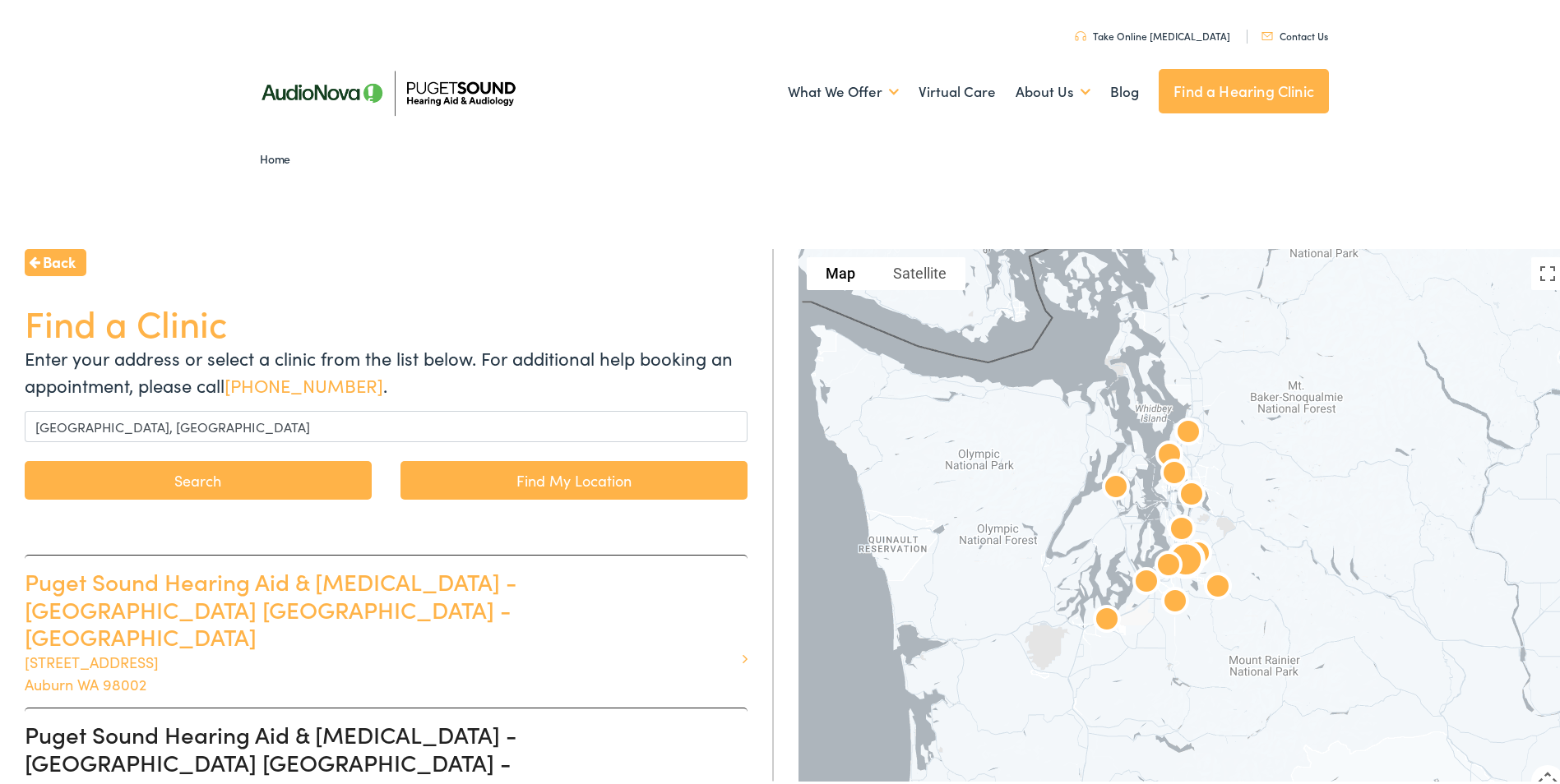
click at [597, 597] on h3 "Puget Sound Hearing Aid & [MEDICAL_DATA] - [GEOGRAPHIC_DATA] [GEOGRAPHIC_DATA] …" at bounding box center [380, 606] width 710 height 83
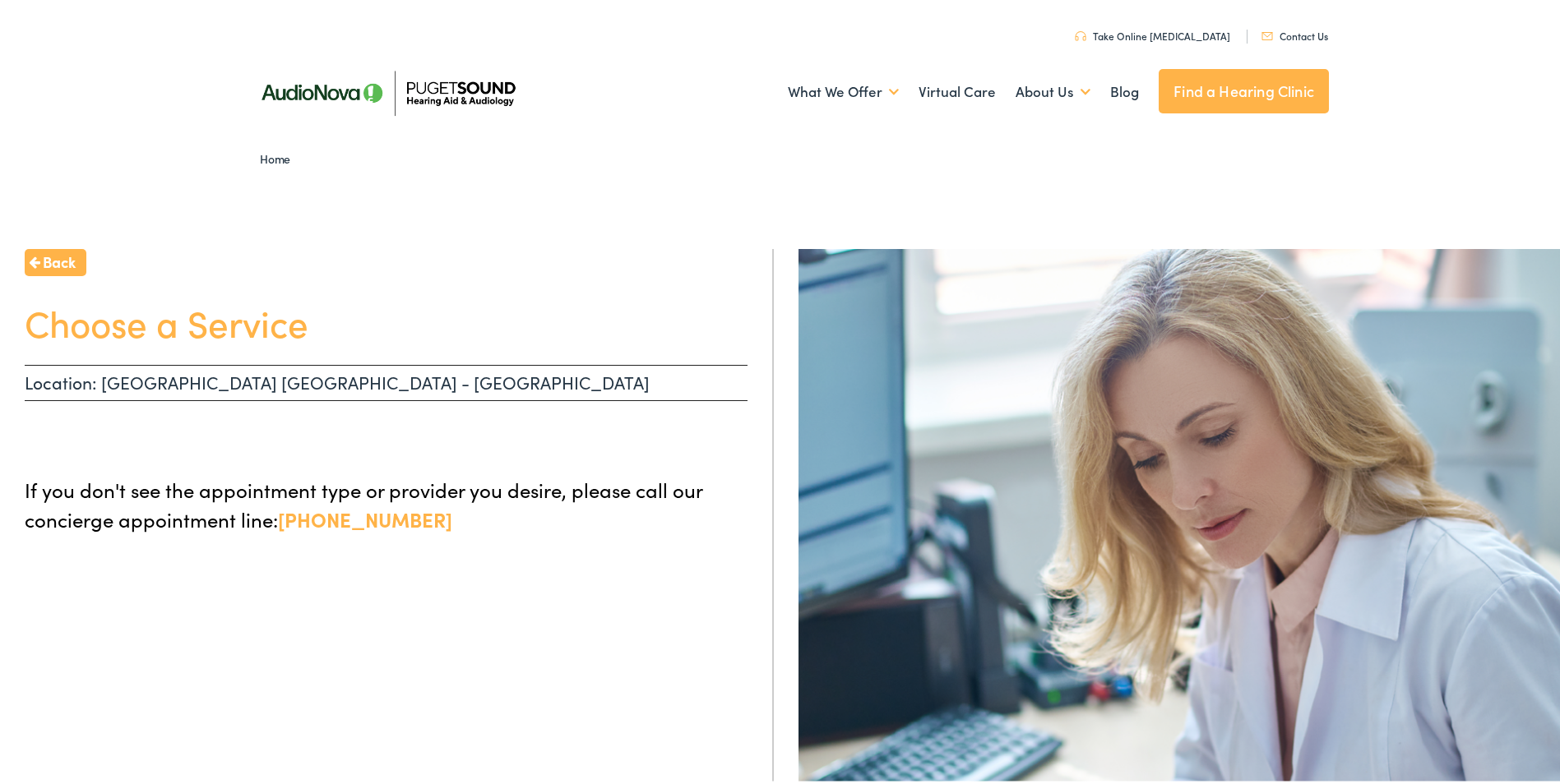
click at [234, 331] on h1 "Choose a Service" at bounding box center [387, 319] width 723 height 44
click at [57, 262] on span "Back" at bounding box center [58, 259] width 32 height 22
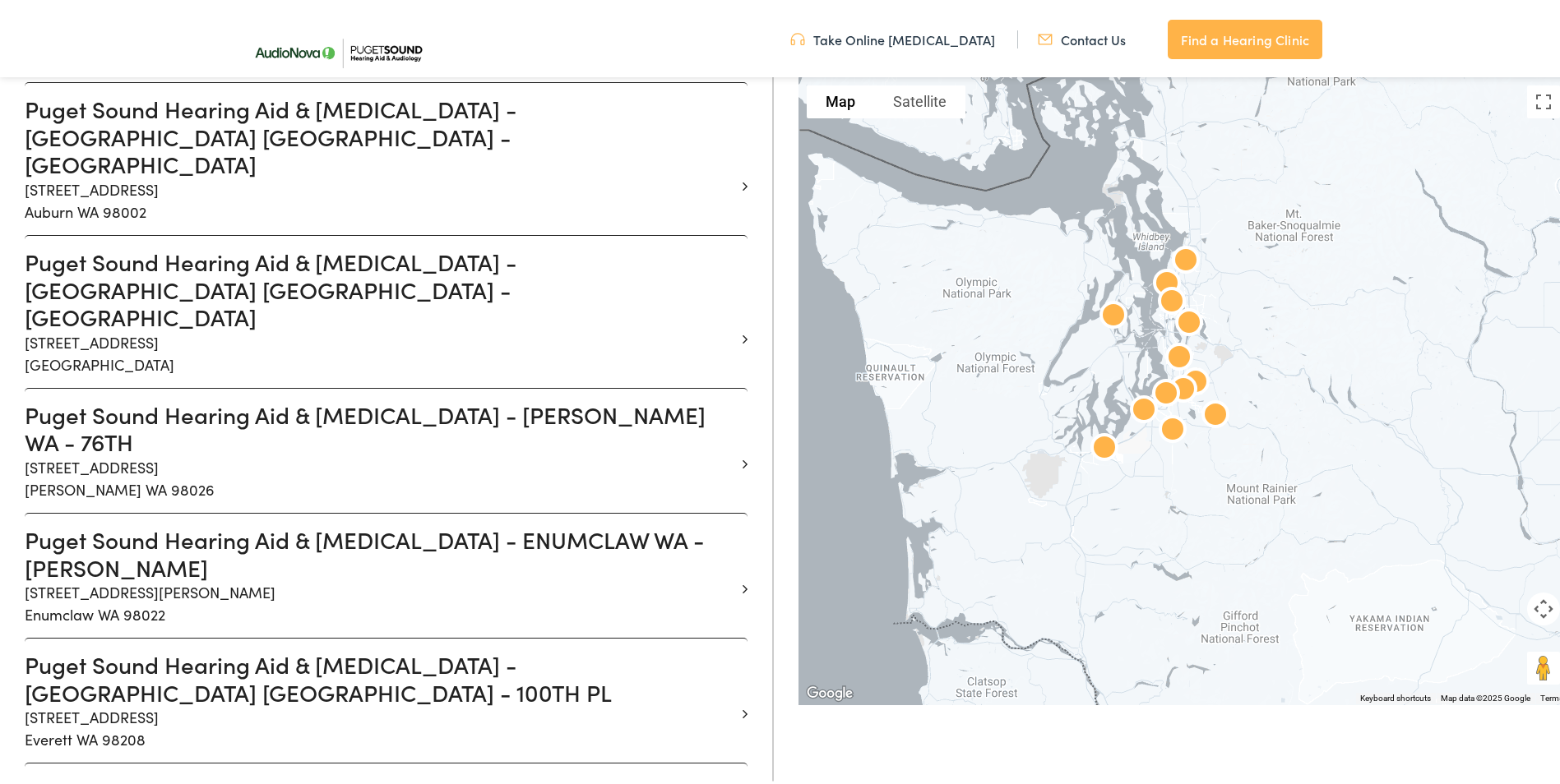
drag, startPoint x: 717, startPoint y: 503, endPoint x: 684, endPoint y: 788, distance: 286.9
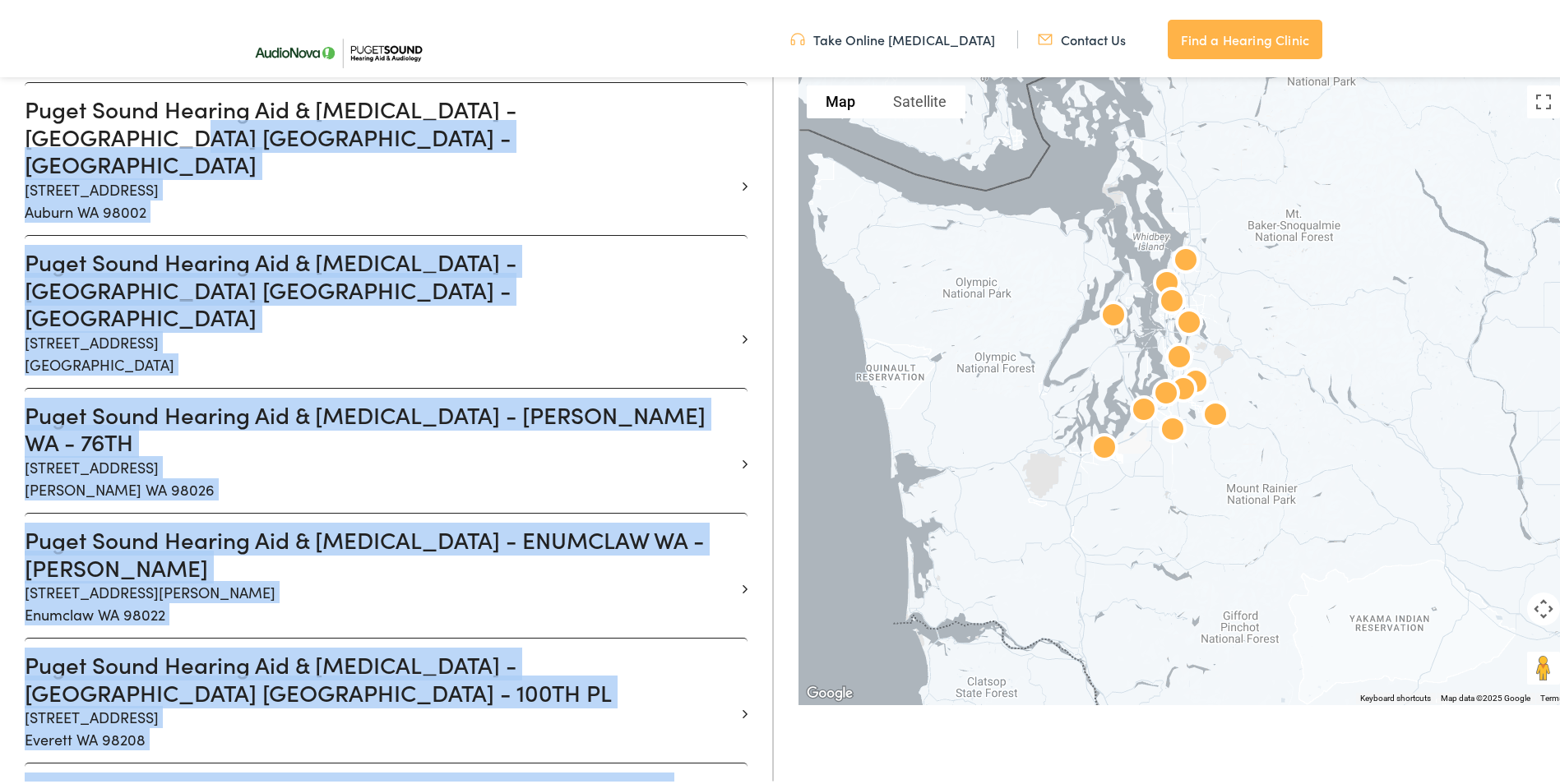
scroll to position [549, 0]
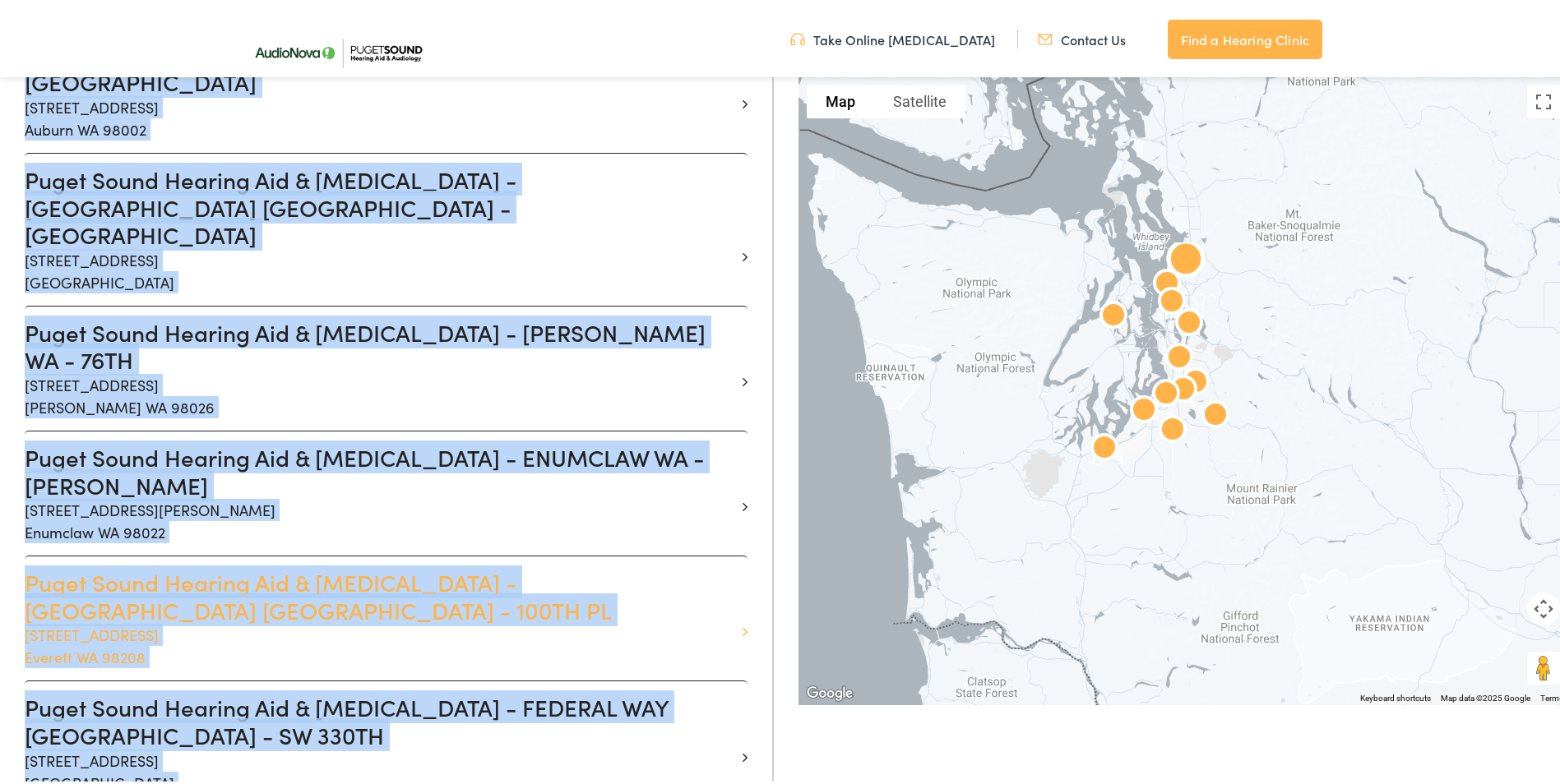
click at [561, 565] on h3 "Puget Sound Hearing Aid & [MEDICAL_DATA] - [GEOGRAPHIC_DATA] [GEOGRAPHIC_DATA] …" at bounding box center [380, 592] width 710 height 55
